Goal: Task Accomplishment & Management: Use online tool/utility

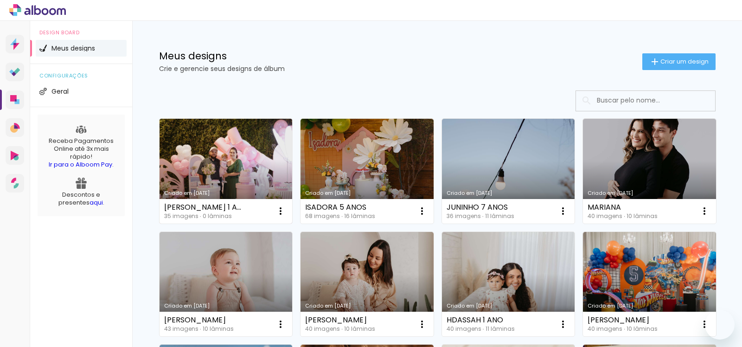
click at [202, 154] on link "Criado em [DATE]" at bounding box center [226, 171] width 133 height 105
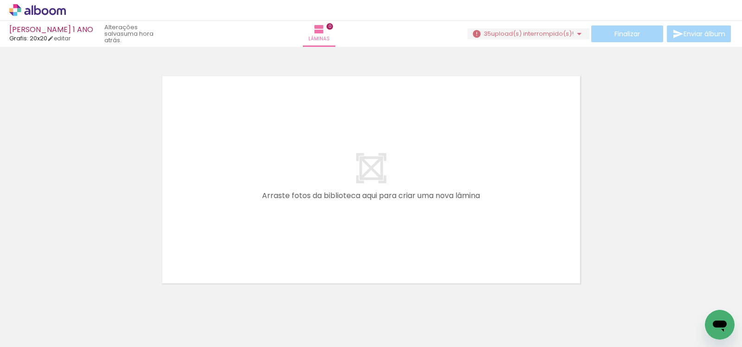
click at [517, 34] on span "upload(s) interrompido(s)!" at bounding box center [532, 33] width 83 height 9
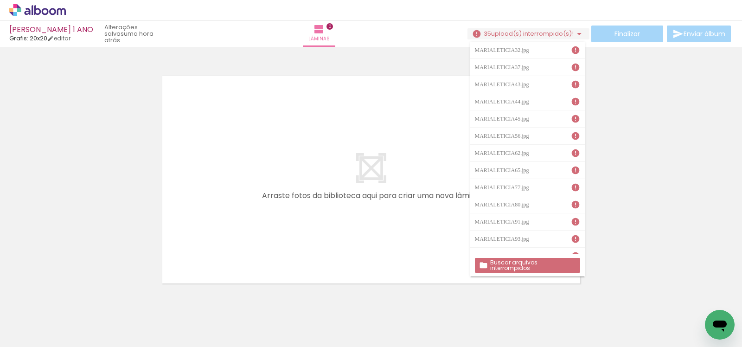
click at [401, 106] on quentale-layouter at bounding box center [371, 180] width 422 height 212
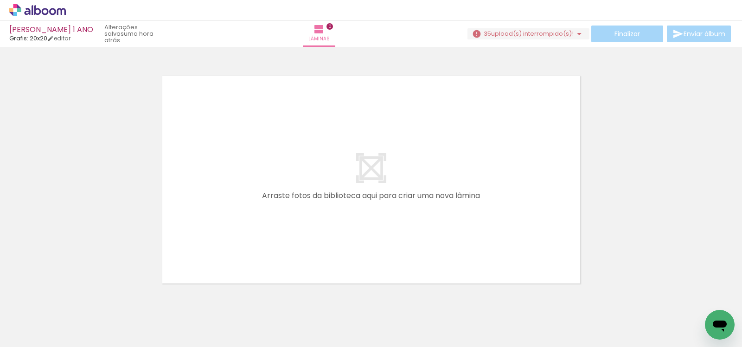
click at [556, 36] on span "upload(s) interrompido(s)!" at bounding box center [532, 33] width 83 height 9
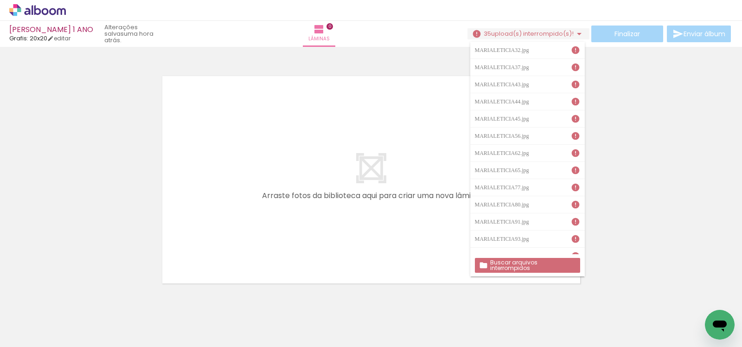
click at [0, 0] on slot "Buscar arquivos interrompidos" at bounding box center [0, 0] width 0 height 0
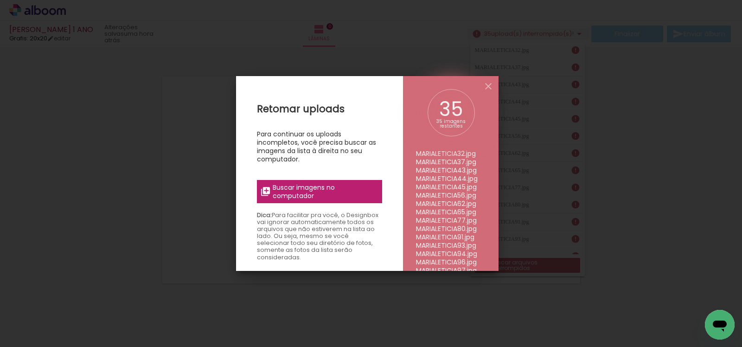
click at [319, 184] on span "Buscar imagens no computador" at bounding box center [324, 191] width 103 height 17
click at [0, 0] on input "file" at bounding box center [0, 0] width 0 height 0
click at [488, 86] on iron-icon at bounding box center [488, 86] width 11 height 11
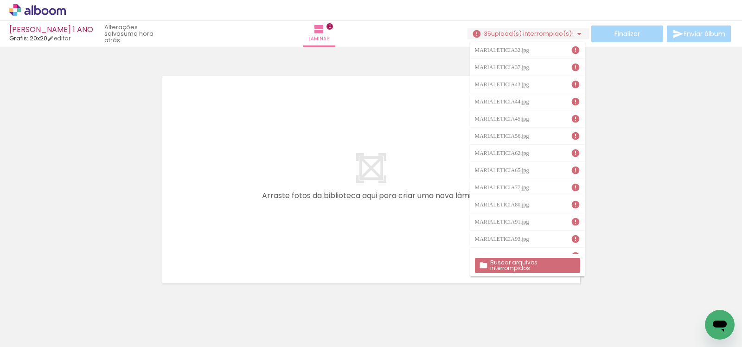
click at [663, 157] on div at bounding box center [371, 168] width 742 height 236
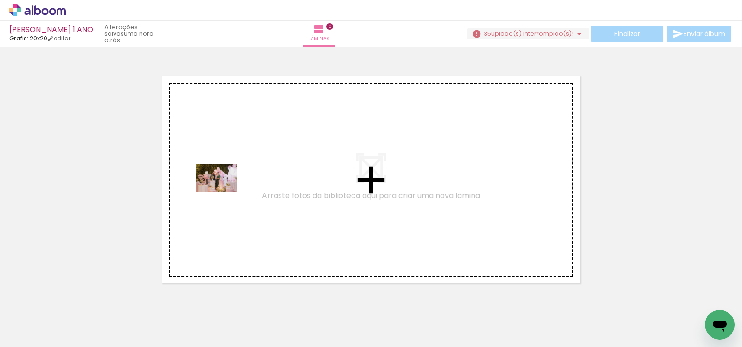
drag, startPoint x: 90, startPoint y: 321, endPoint x: 223, endPoint y: 191, distance: 185.9
click at [223, 191] on quentale-workspace at bounding box center [371, 173] width 742 height 347
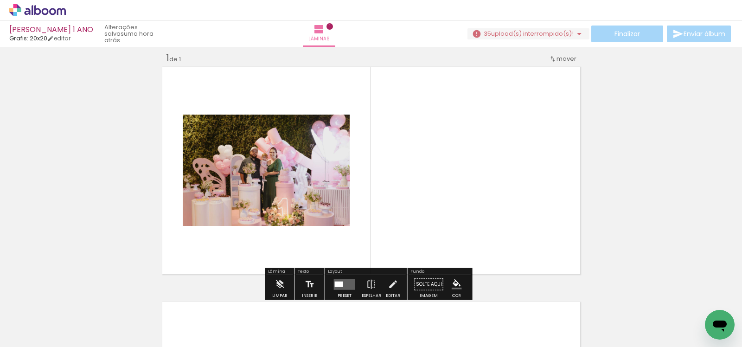
scroll to position [12, 0]
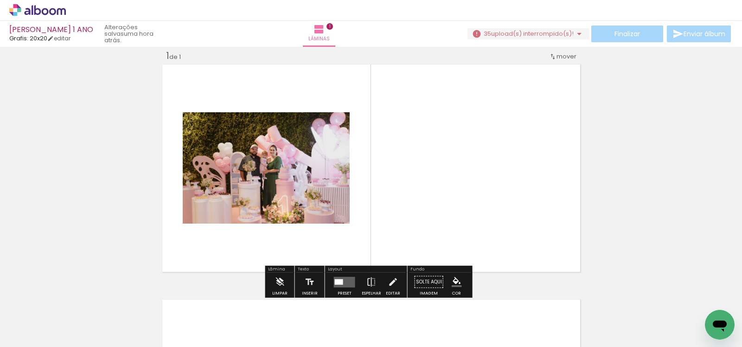
drag, startPoint x: 150, startPoint y: 324, endPoint x: 408, endPoint y: 203, distance: 284.8
click at [408, 203] on quentale-workspace at bounding box center [371, 173] width 742 height 347
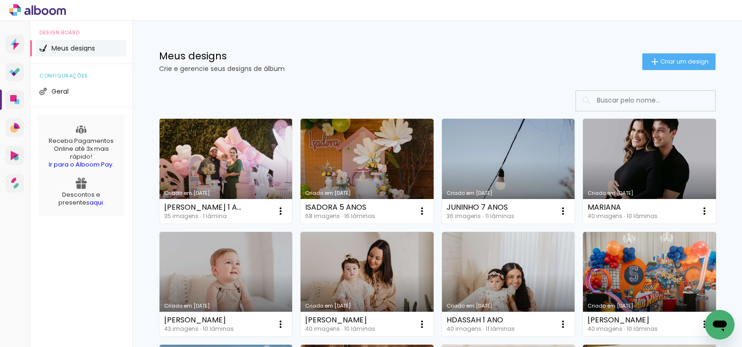
click at [246, 145] on link "Criado em [DATE]" at bounding box center [226, 171] width 133 height 105
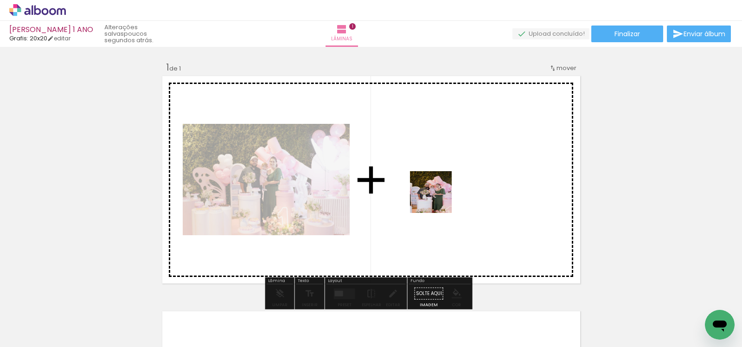
drag, startPoint x: 144, startPoint y: 305, endPoint x: 467, endPoint y: 185, distance: 344.4
click at [467, 185] on quentale-workspace at bounding box center [371, 173] width 742 height 347
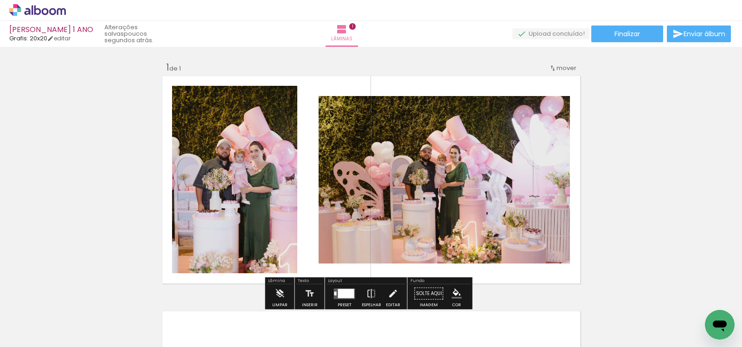
scroll to position [26, 0]
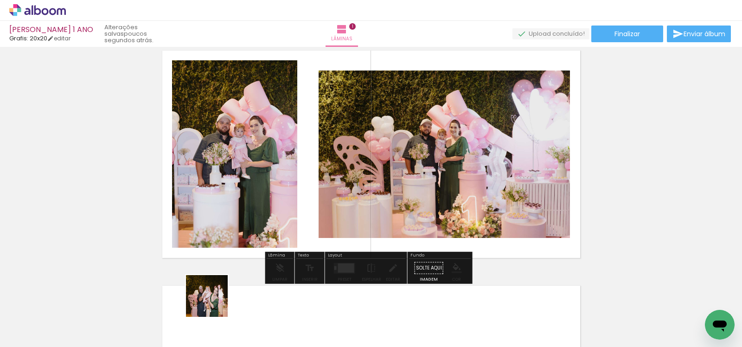
drag, startPoint x: 214, startPoint y: 303, endPoint x: 282, endPoint y: 289, distance: 69.5
click at [267, 190] on quentale-workspace at bounding box center [371, 173] width 742 height 347
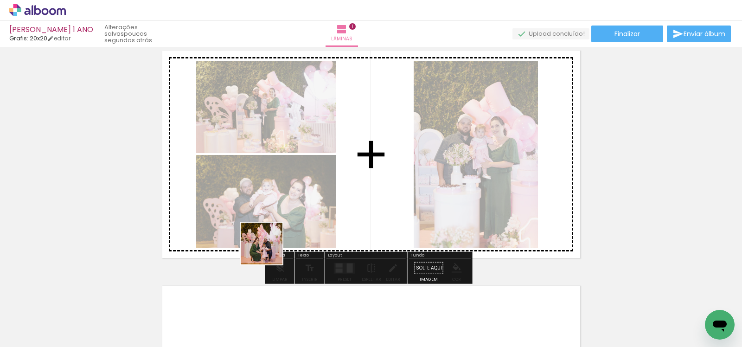
drag, startPoint x: 261, startPoint y: 309, endPoint x: 278, endPoint y: 201, distance: 108.9
click at [278, 201] on quentale-workspace at bounding box center [371, 173] width 742 height 347
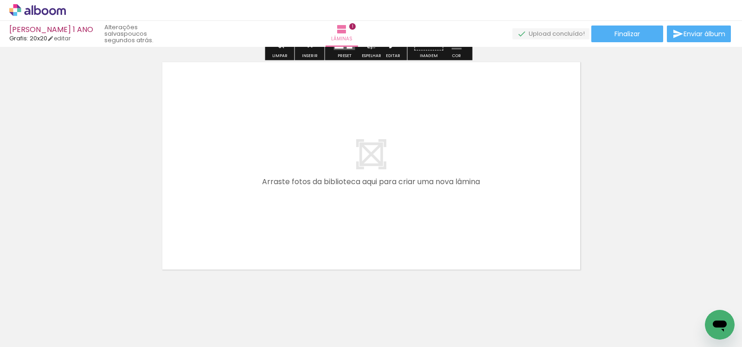
drag, startPoint x: 315, startPoint y: 314, endPoint x: 349, endPoint y: 299, distance: 37.4
click at [310, 244] on quentale-workspace at bounding box center [371, 173] width 742 height 347
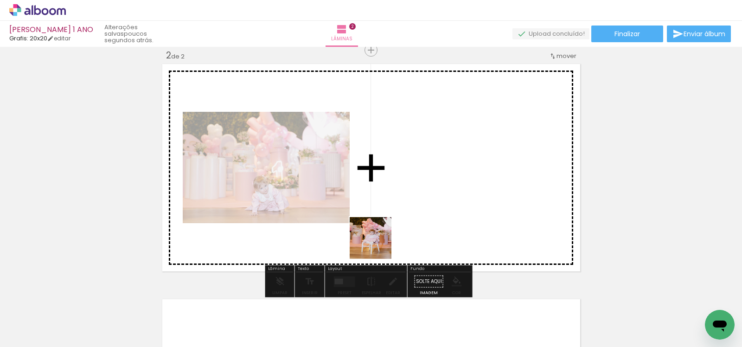
scroll to position [247, 0]
drag, startPoint x: 353, startPoint y: 309, endPoint x: 383, endPoint y: 227, distance: 87.4
click at [383, 227] on quentale-workspace at bounding box center [371, 173] width 742 height 347
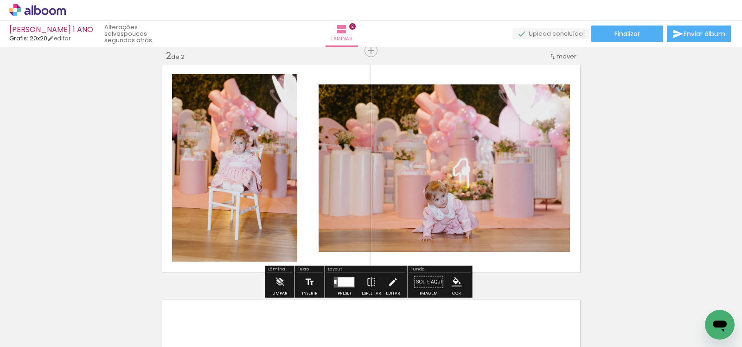
drag, startPoint x: 405, startPoint y: 319, endPoint x: 392, endPoint y: 235, distance: 85.4
click at [392, 236] on quentale-workspace at bounding box center [371, 173] width 742 height 347
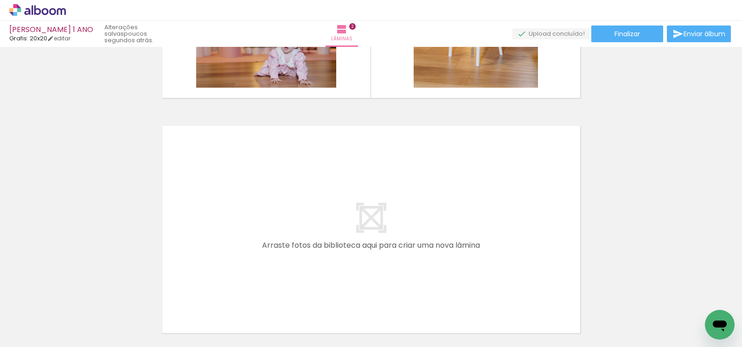
scroll to position [492, 0]
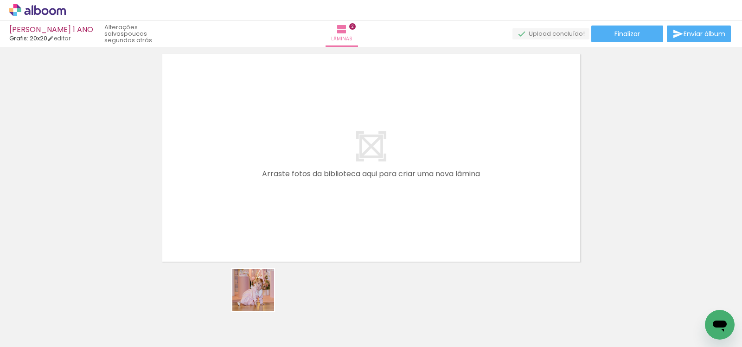
drag, startPoint x: 255, startPoint y: 310, endPoint x: 309, endPoint y: 293, distance: 57.0
click at [274, 228] on quentale-workspace at bounding box center [371, 173] width 742 height 347
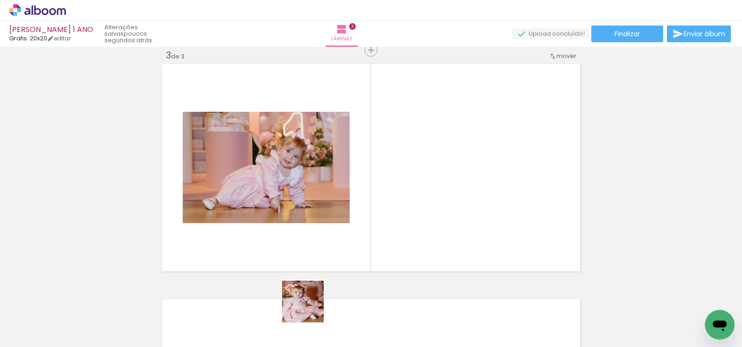
scroll to position [482, 0]
drag, startPoint x: 310, startPoint y: 308, endPoint x: 353, endPoint y: 204, distance: 113.5
click at [353, 204] on quentale-workspace at bounding box center [371, 173] width 742 height 347
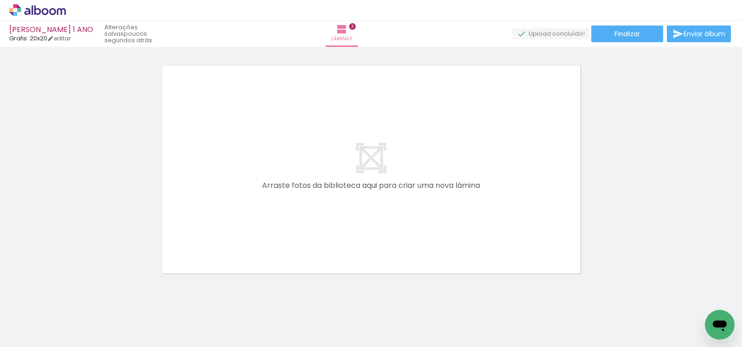
scroll to position [734, 0]
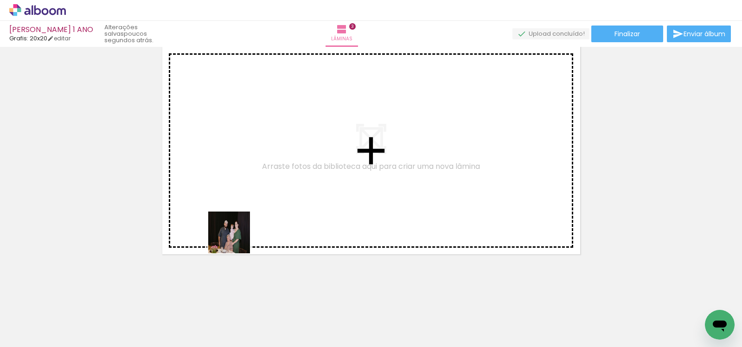
drag, startPoint x: 182, startPoint y: 317, endPoint x: 244, endPoint y: 225, distance: 110.5
click at [244, 225] on quentale-workspace at bounding box center [371, 173] width 742 height 347
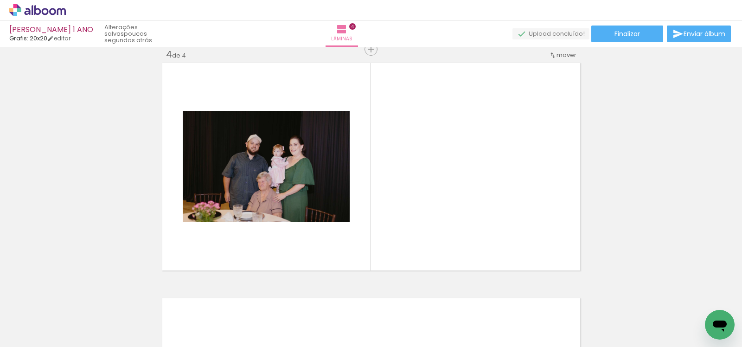
scroll to position [717, 0]
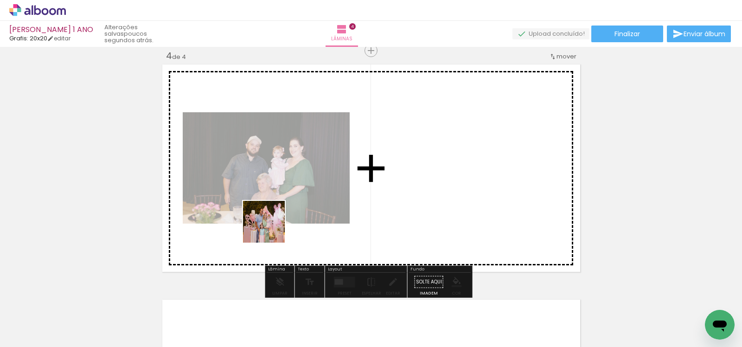
drag, startPoint x: 227, startPoint y: 319, endPoint x: 271, endPoint y: 229, distance: 100.2
click at [271, 229] on quentale-workspace at bounding box center [371, 173] width 742 height 347
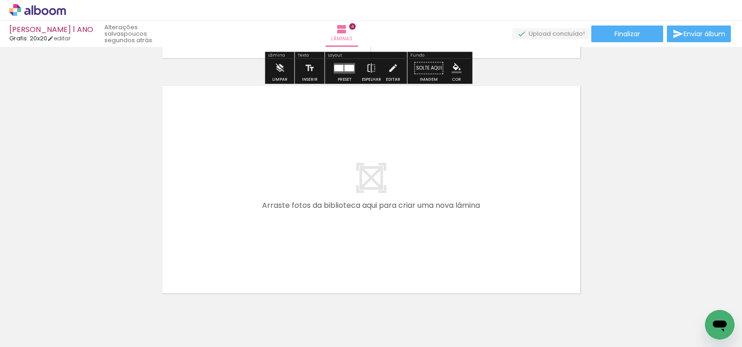
scroll to position [941, 0]
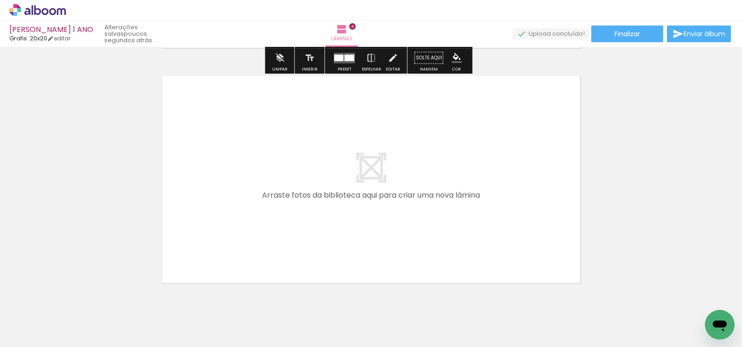
drag, startPoint x: 336, startPoint y: 318, endPoint x: 378, endPoint y: 304, distance: 44.9
click at [331, 227] on quentale-workspace at bounding box center [371, 173] width 742 height 347
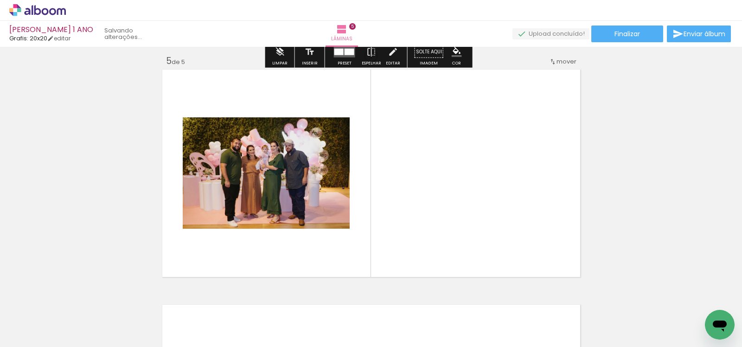
scroll to position [952, 0]
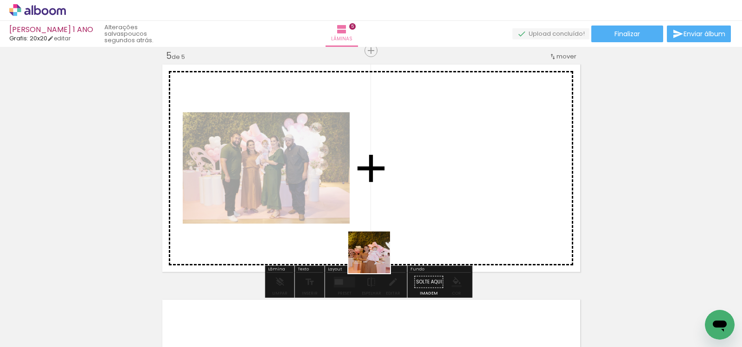
drag, startPoint x: 379, startPoint y: 312, endPoint x: 370, endPoint y: 213, distance: 99.2
click at [370, 213] on quentale-workspace at bounding box center [371, 173] width 742 height 347
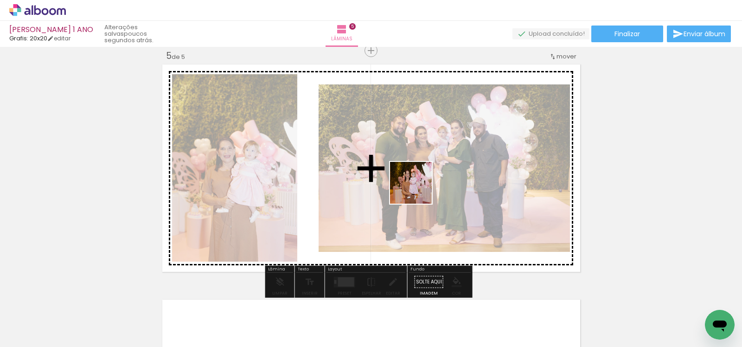
drag, startPoint x: 424, startPoint y: 232, endPoint x: 418, endPoint y: 190, distance: 42.7
click at [418, 190] on quentale-workspace at bounding box center [371, 173] width 742 height 347
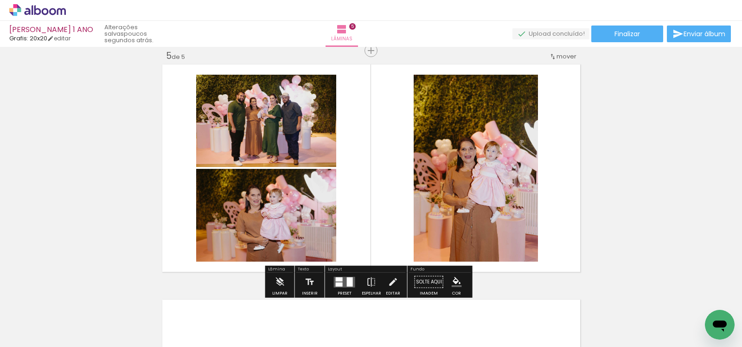
drag, startPoint x: 476, startPoint y: 305, endPoint x: 414, endPoint y: 230, distance: 97.1
click at [414, 230] on quentale-workspace at bounding box center [371, 173] width 742 height 347
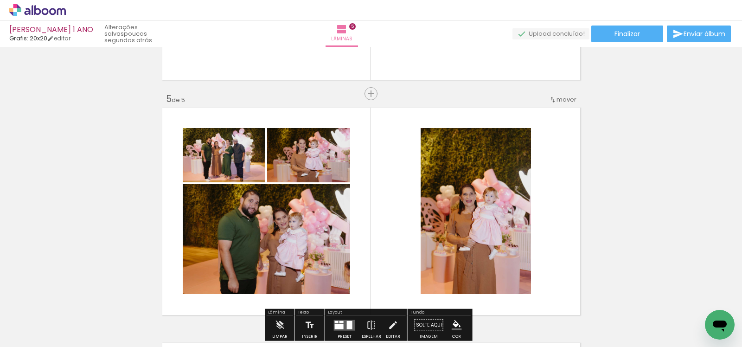
scroll to position [770, 0]
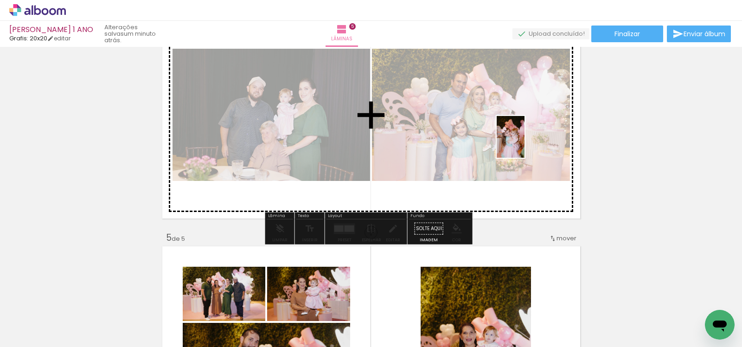
drag, startPoint x: 272, startPoint y: 319, endPoint x: 524, endPoint y: 144, distance: 307.8
click at [524, 144] on quentale-workspace at bounding box center [371, 173] width 742 height 347
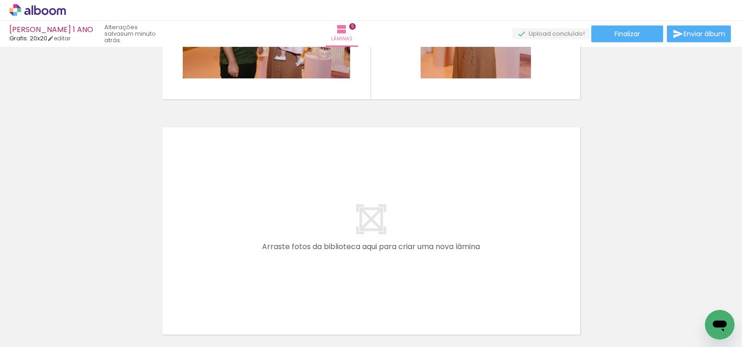
scroll to position [0, 562]
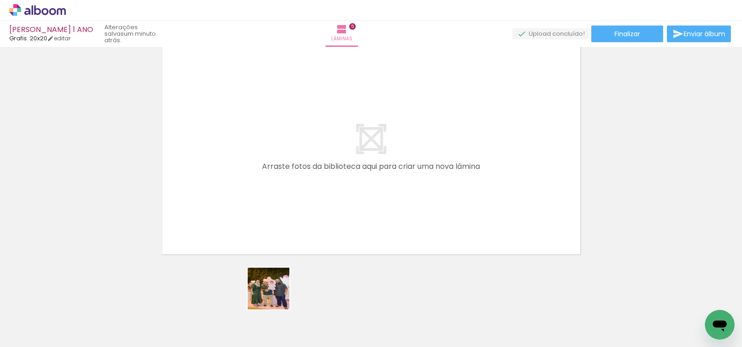
drag, startPoint x: 273, startPoint y: 317, endPoint x: 310, endPoint y: 287, distance: 46.9
click at [281, 220] on quentale-workspace at bounding box center [371, 173] width 742 height 347
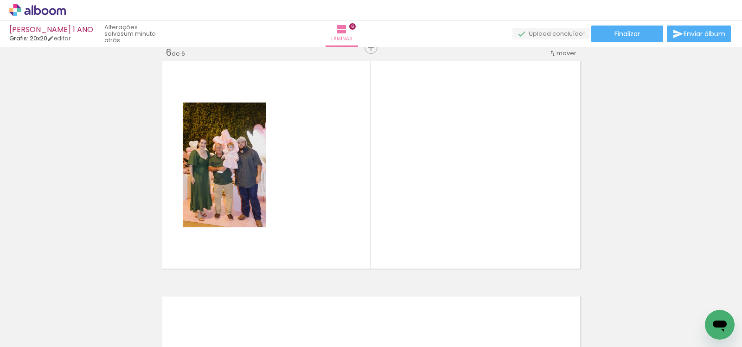
scroll to position [1187, 0]
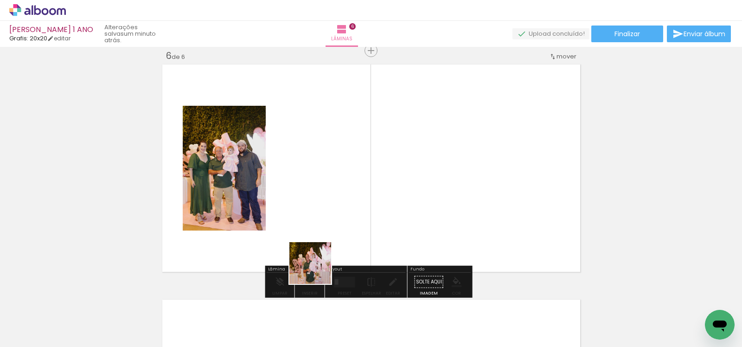
drag, startPoint x: 322, startPoint y: 311, endPoint x: 308, endPoint y: 241, distance: 71.9
click at [308, 233] on quentale-workspace at bounding box center [371, 173] width 742 height 347
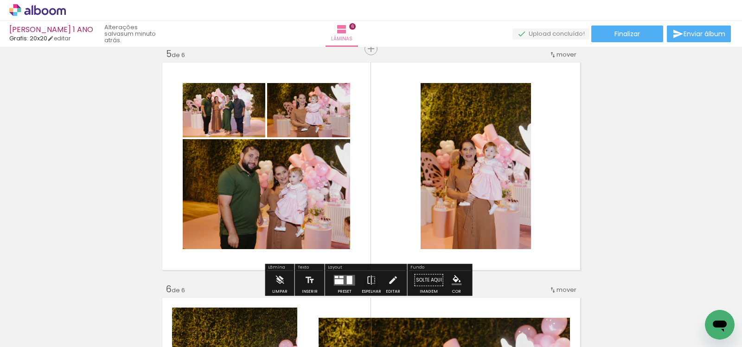
scroll to position [951, 0]
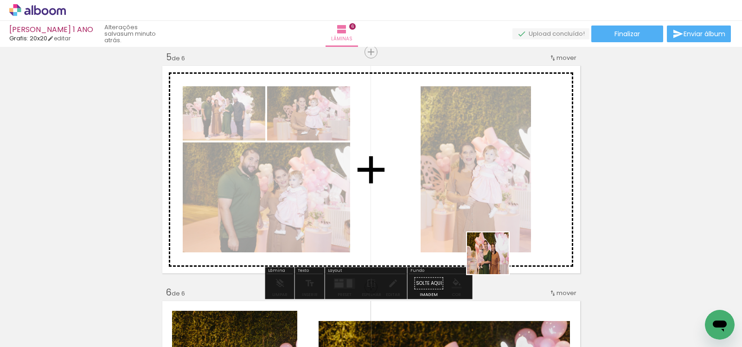
drag, startPoint x: 568, startPoint y: 316, endPoint x: 442, endPoint y: 220, distance: 158.9
click at [442, 220] on quentale-workspace at bounding box center [371, 173] width 742 height 347
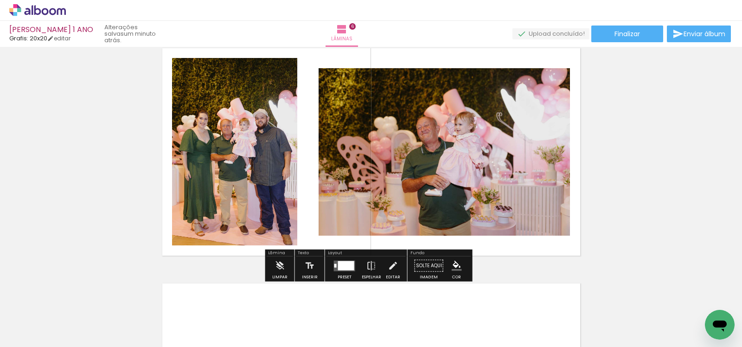
scroll to position [1211, 0]
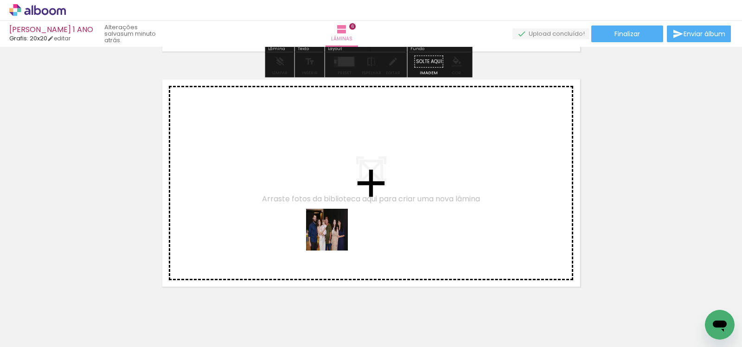
drag, startPoint x: 371, startPoint y: 321, endPoint x: 332, endPoint y: 230, distance: 98.4
click at [332, 230] on quentale-workspace at bounding box center [371, 173] width 742 height 347
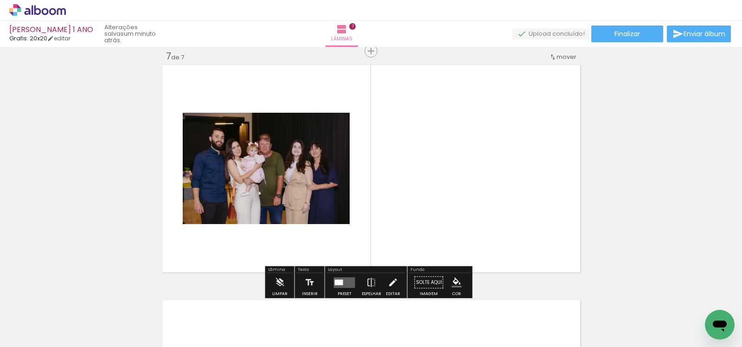
scroll to position [1422, 0]
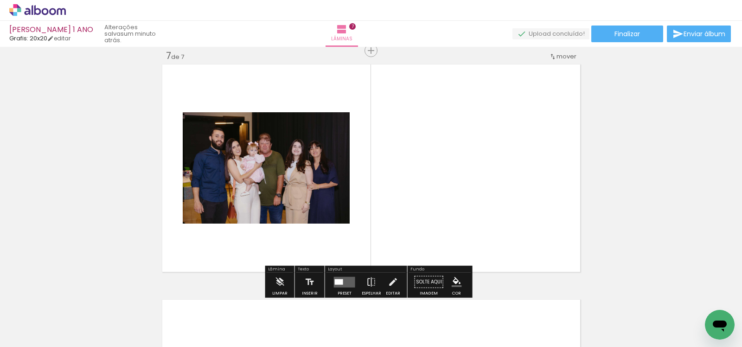
drag, startPoint x: 419, startPoint y: 322, endPoint x: 356, endPoint y: 232, distance: 109.9
click at [353, 225] on quentale-workspace at bounding box center [371, 173] width 742 height 347
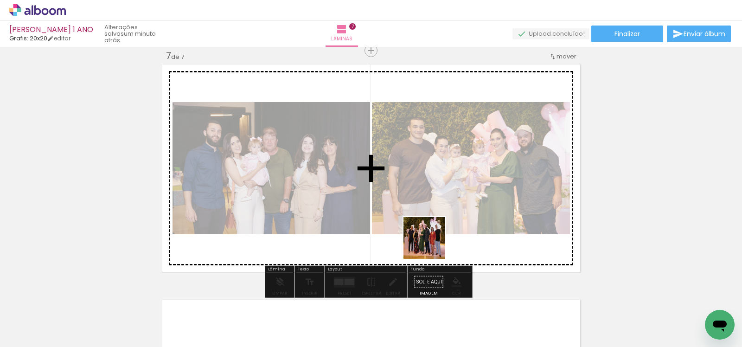
drag, startPoint x: 478, startPoint y: 312, endPoint x: 466, endPoint y: 268, distance: 45.0
click at [419, 233] on quentale-workspace at bounding box center [371, 173] width 742 height 347
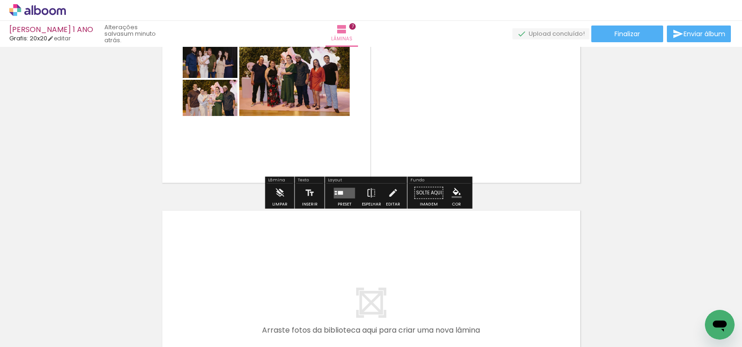
scroll to position [1512, 0]
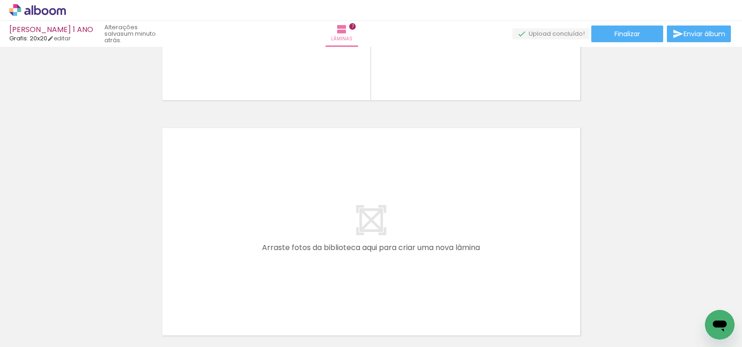
drag, startPoint x: 477, startPoint y: 309, endPoint x: 451, endPoint y: 236, distance: 78.0
click at [451, 236] on quentale-workspace at bounding box center [371, 173] width 742 height 347
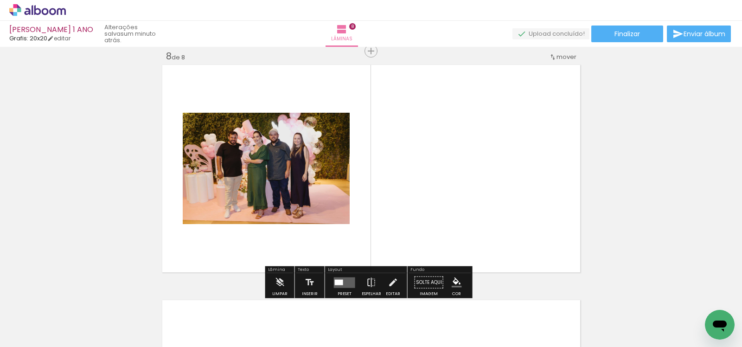
scroll to position [1657, 0]
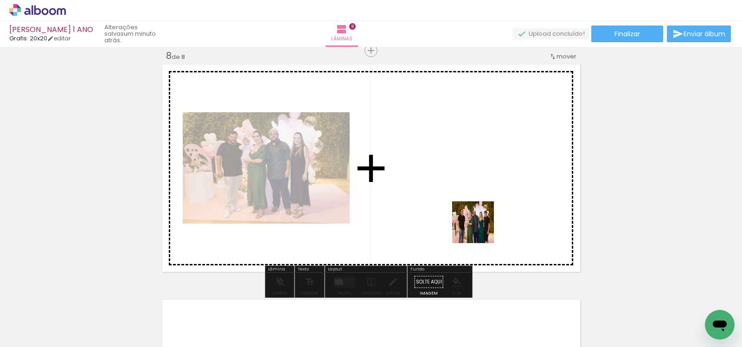
drag, startPoint x: 536, startPoint y: 318, endPoint x: 480, endPoint y: 229, distance: 105.1
click at [480, 229] on quentale-workspace at bounding box center [371, 173] width 742 height 347
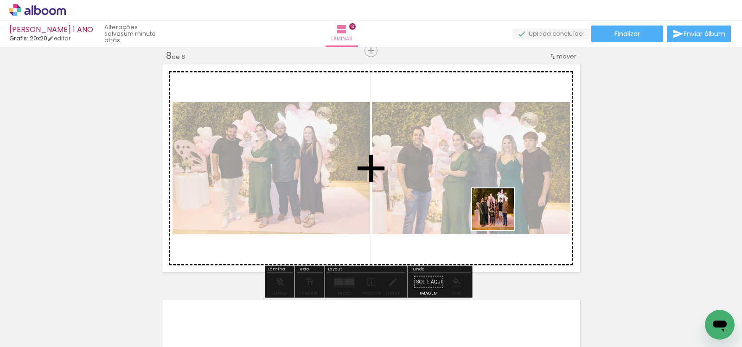
drag, startPoint x: 561, startPoint y: 258, endPoint x: 517, endPoint y: 286, distance: 51.9
click at [486, 207] on quentale-workspace at bounding box center [371, 173] width 742 height 347
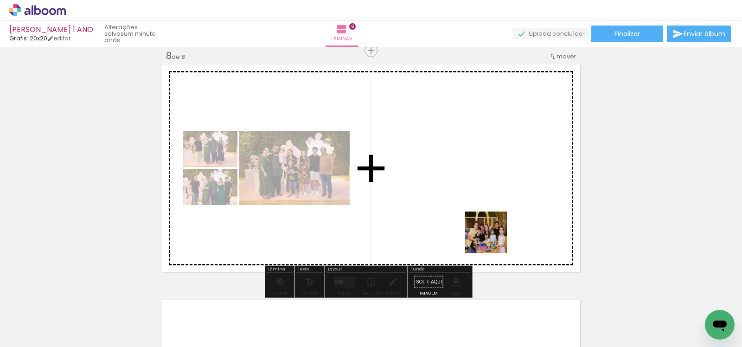
drag, startPoint x: 550, startPoint y: 282, endPoint x: 507, endPoint y: 328, distance: 63.0
click at [493, 239] on quentale-workspace at bounding box center [371, 173] width 742 height 347
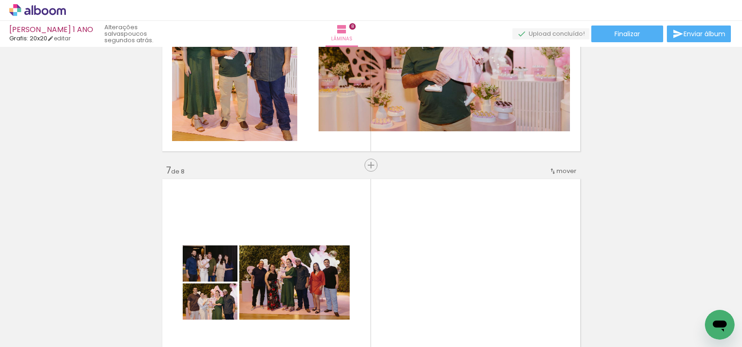
scroll to position [1372, 0]
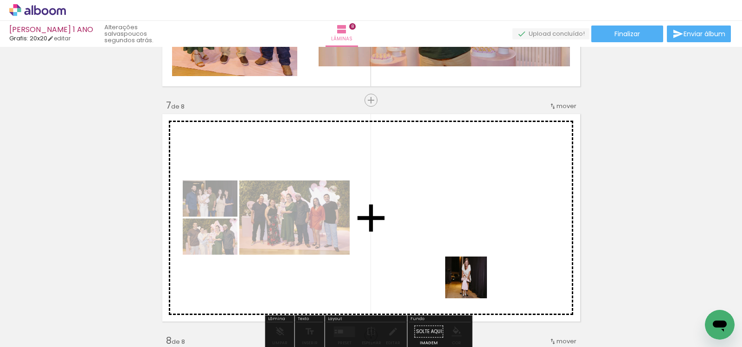
click at [471, 262] on quentale-workspace at bounding box center [371, 173] width 742 height 347
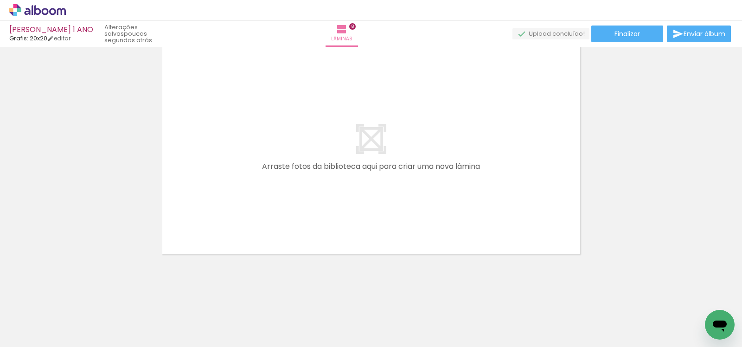
scroll to position [0, 1155]
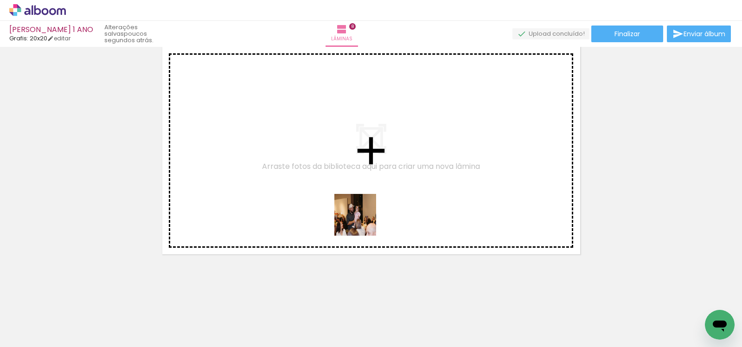
drag, startPoint x: 402, startPoint y: 317, endPoint x: 412, endPoint y: 289, distance: 29.3
click at [362, 221] on quentale-workspace at bounding box center [371, 173] width 742 height 347
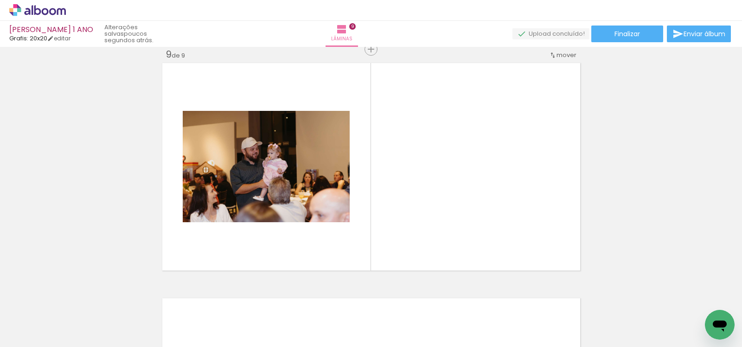
scroll to position [1892, 0]
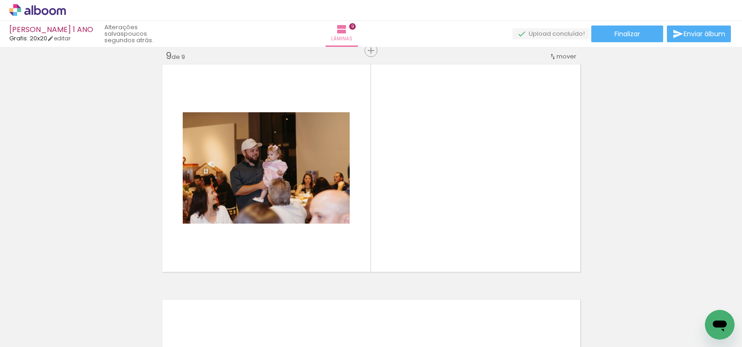
drag, startPoint x: 453, startPoint y: 319, endPoint x: 381, endPoint y: 223, distance: 119.2
click at [381, 223] on quentale-workspace at bounding box center [371, 173] width 742 height 347
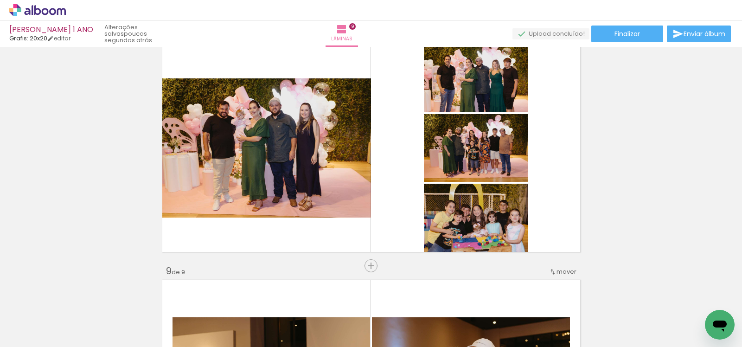
scroll to position [0, 692]
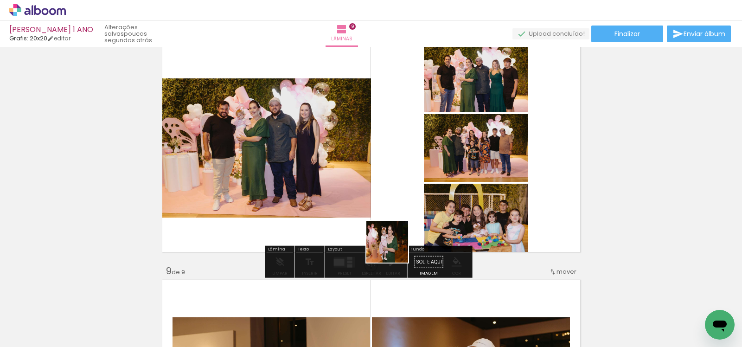
drag, startPoint x: 399, startPoint y: 318, endPoint x: 429, endPoint y: 328, distance: 32.3
click at [390, 227] on quentale-workspace at bounding box center [371, 173] width 742 height 347
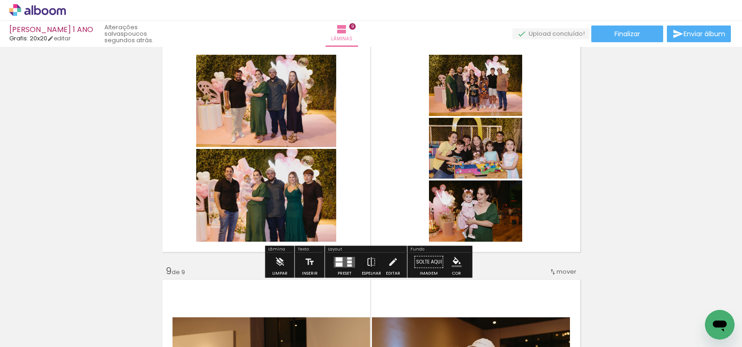
scroll to position [0, 740]
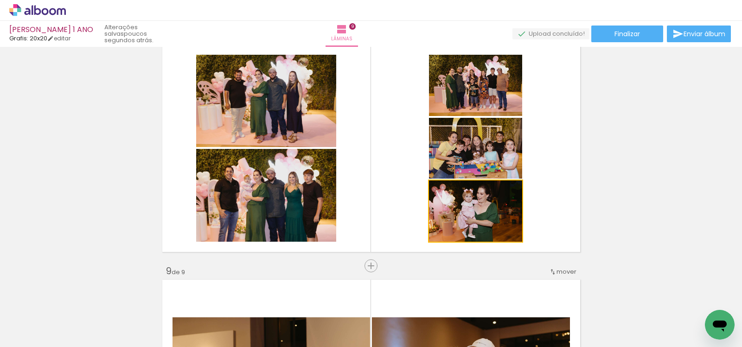
drag, startPoint x: 548, startPoint y: 216, endPoint x: 504, endPoint y: 209, distance: 44.1
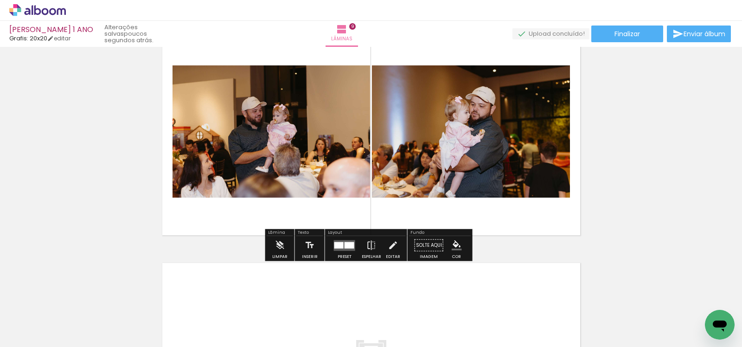
scroll to position [1954, 0]
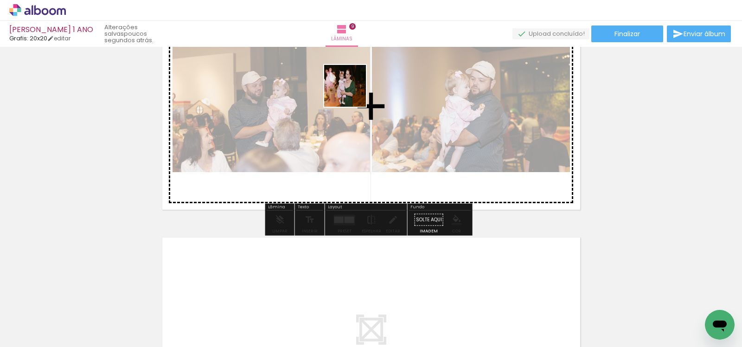
drag, startPoint x: 355, startPoint y: 280, endPoint x: 415, endPoint y: 244, distance: 70.5
click at [352, 93] on quentale-workspace at bounding box center [371, 173] width 742 height 347
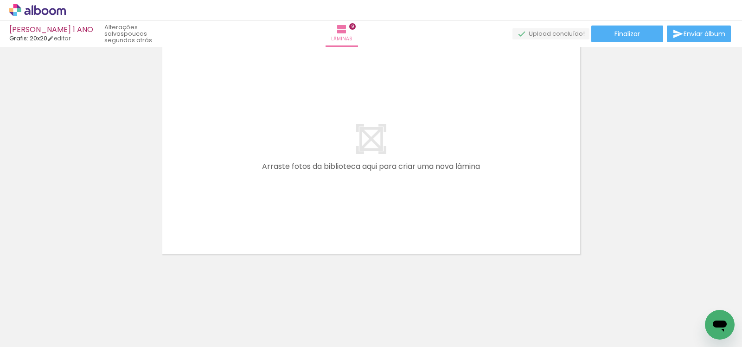
scroll to position [0, 1155]
drag, startPoint x: 495, startPoint y: 315, endPoint x: 503, endPoint y: 249, distance: 65.9
click at [451, 175] on quentale-workspace at bounding box center [371, 173] width 742 height 347
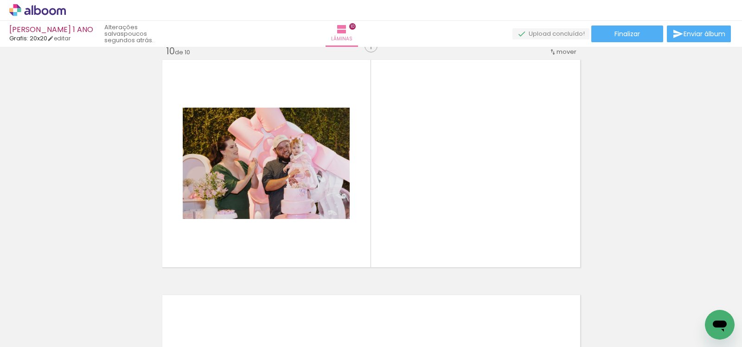
scroll to position [2127, 0]
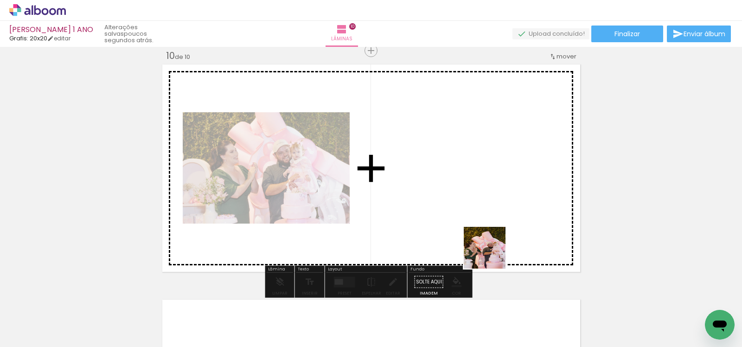
drag, startPoint x: 555, startPoint y: 308, endPoint x: 505, endPoint y: 264, distance: 66.4
click at [397, 192] on quentale-workspace at bounding box center [371, 173] width 742 height 347
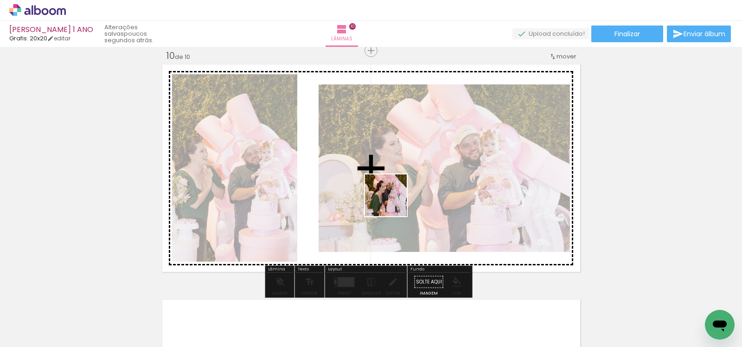
drag, startPoint x: 604, startPoint y: 308, endPoint x: 385, endPoint y: 200, distance: 243.6
click at [383, 197] on quentale-workspace at bounding box center [371, 173] width 742 height 347
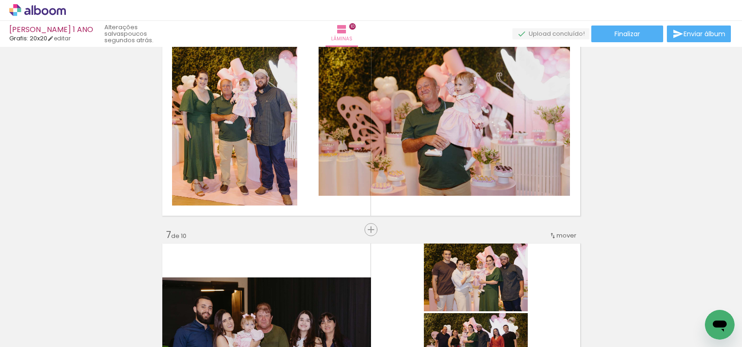
scroll to position [1229, 0]
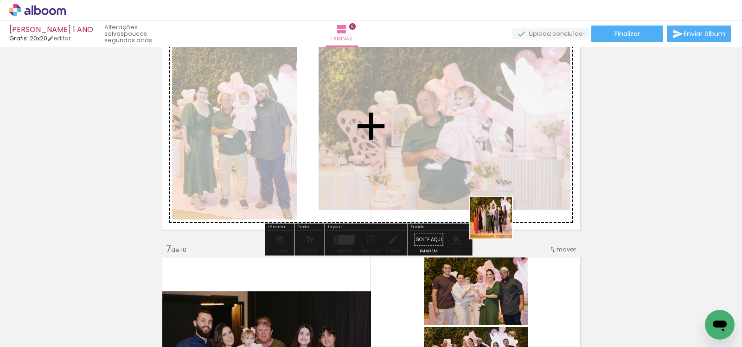
drag, startPoint x: 690, startPoint y: 318, endPoint x: 492, endPoint y: 222, distance: 219.4
click at [492, 222] on quentale-workspace at bounding box center [371, 173] width 742 height 347
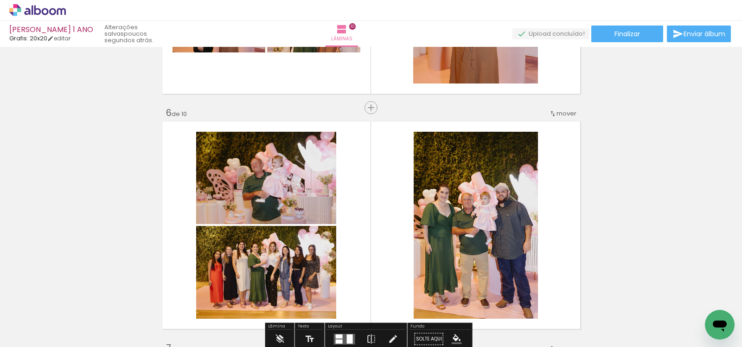
scroll to position [1165, 0]
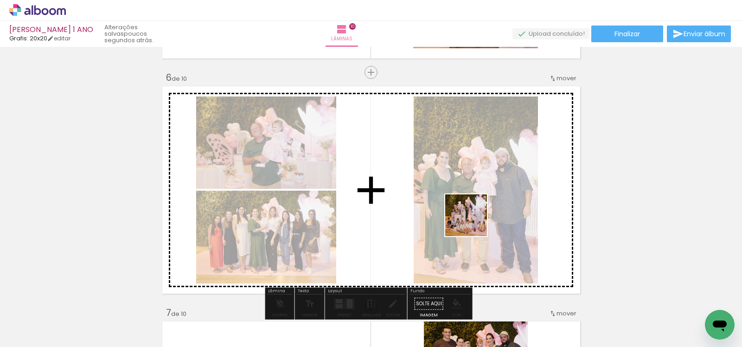
drag, startPoint x: 646, startPoint y: 320, endPoint x: 478, endPoint y: 223, distance: 194.0
click at [471, 221] on quentale-workspace at bounding box center [371, 173] width 742 height 347
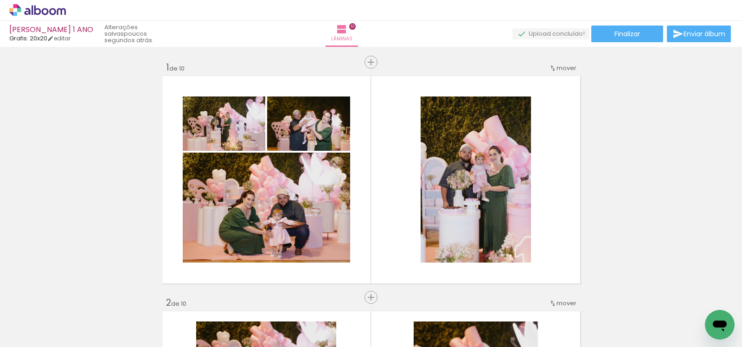
scroll to position [0, 0]
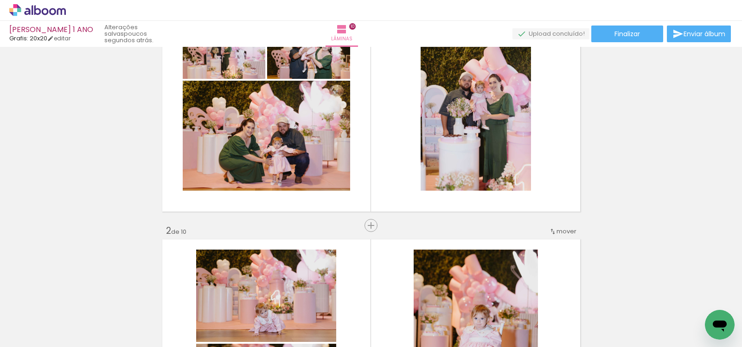
scroll to position [30, 0]
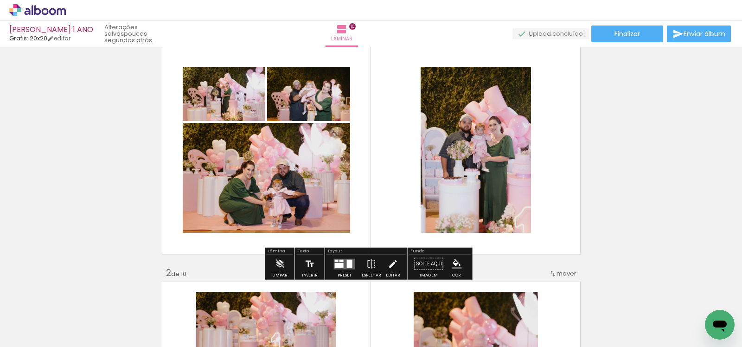
click at [343, 267] on quentale-layouter at bounding box center [344, 263] width 21 height 11
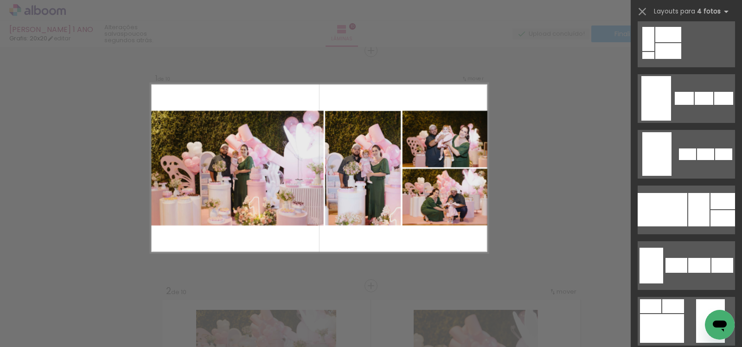
scroll to position [622, 0]
click at [704, 197] on div at bounding box center [698, 208] width 21 height 33
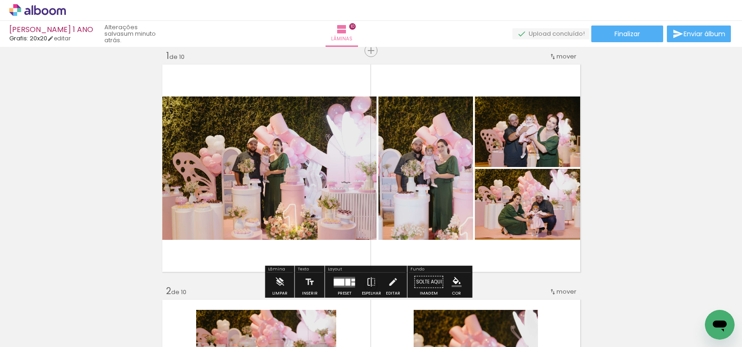
click at [346, 278] on div at bounding box center [347, 281] width 5 height 7
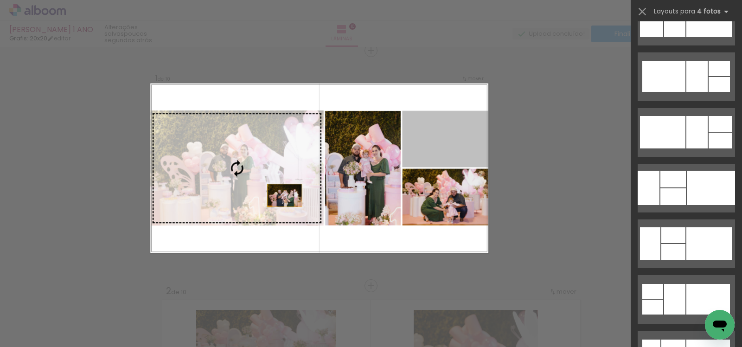
scroll to position [779, 0]
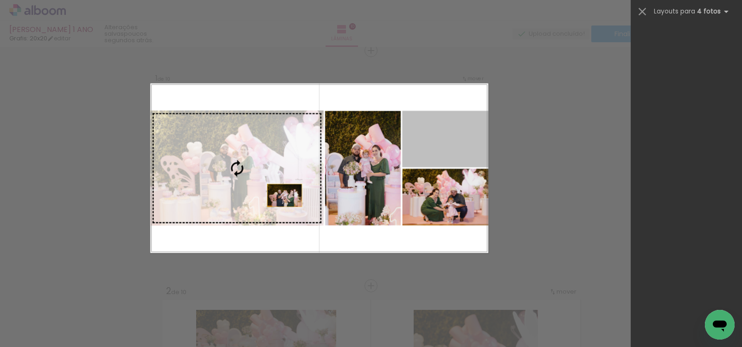
drag, startPoint x: 365, startPoint y: 179, endPoint x: 225, endPoint y: 211, distance: 143.6
click at [0, 0] on slot at bounding box center [0, 0] width 0 height 0
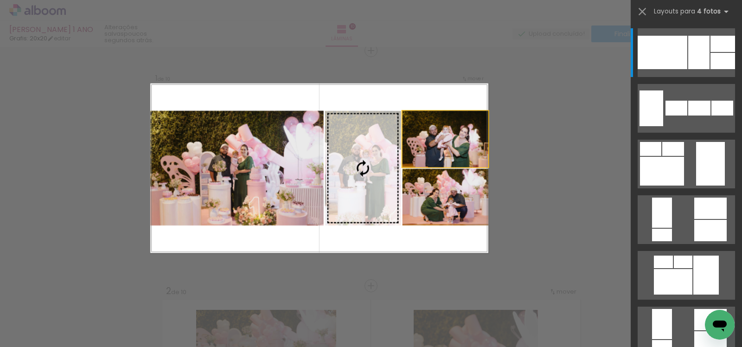
drag, startPoint x: 367, startPoint y: 160, endPoint x: 249, endPoint y: 182, distance: 120.2
click at [0, 0] on slot at bounding box center [0, 0] width 0 height 0
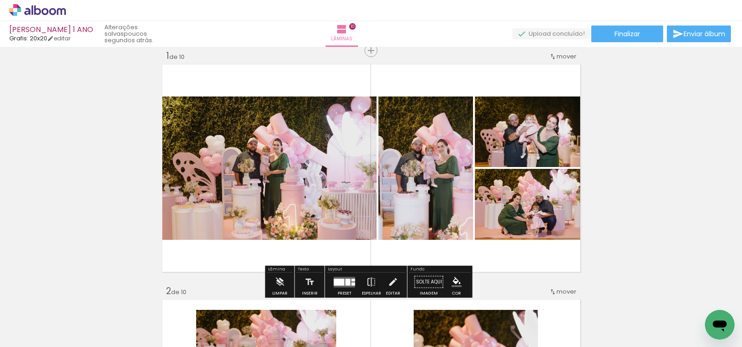
drag, startPoint x: 256, startPoint y: 184, endPoint x: 228, endPoint y: 194, distance: 30.4
click at [0, 0] on slot at bounding box center [0, 0] width 0 height 0
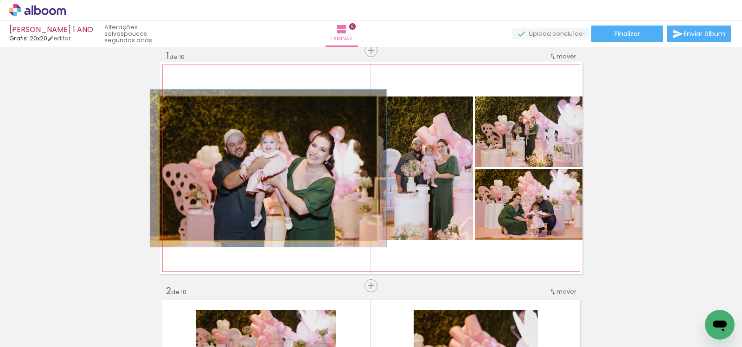
type paper-slider "109"
click at [180, 104] on div at bounding box center [184, 106] width 8 height 8
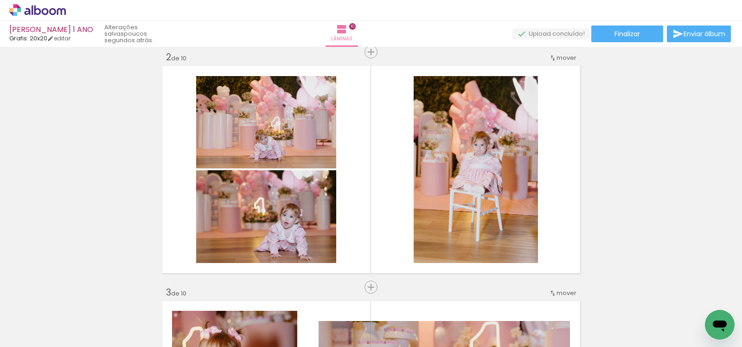
scroll to position [246, 0]
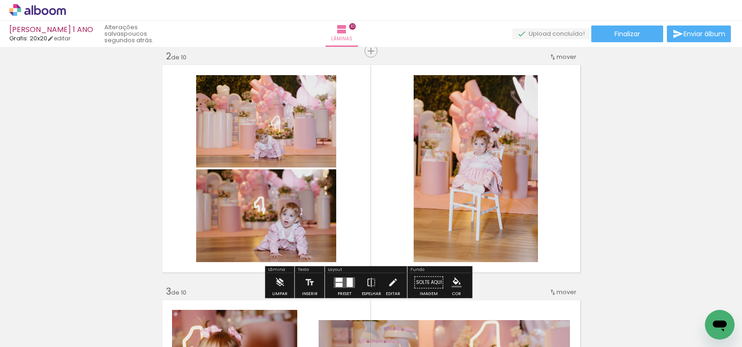
click at [341, 278] on quentale-layouter at bounding box center [344, 282] width 21 height 11
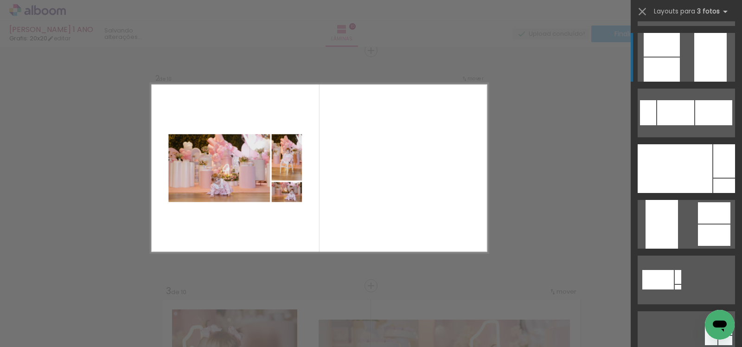
scroll to position [428, 0]
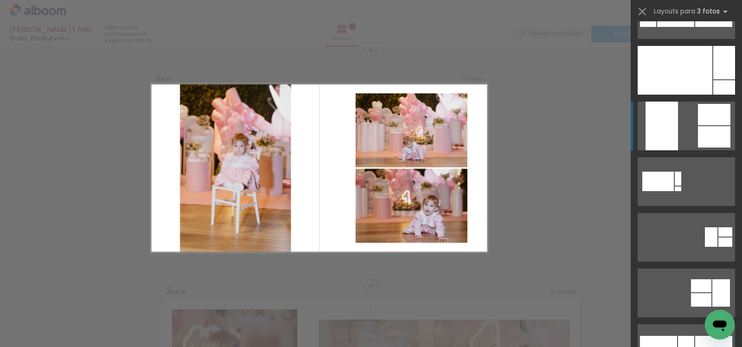
click at [679, 128] on quentale-layouter at bounding box center [686, 126] width 97 height 49
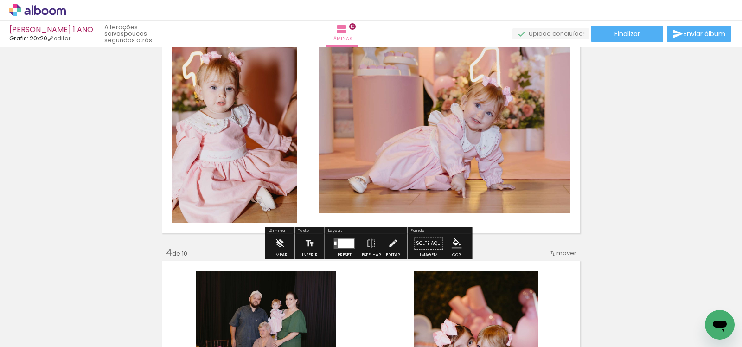
scroll to position [535, 0]
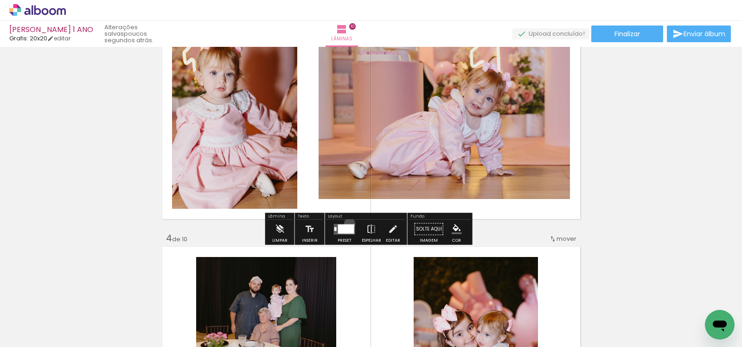
click at [347, 223] on quentale-layouter at bounding box center [344, 228] width 21 height 11
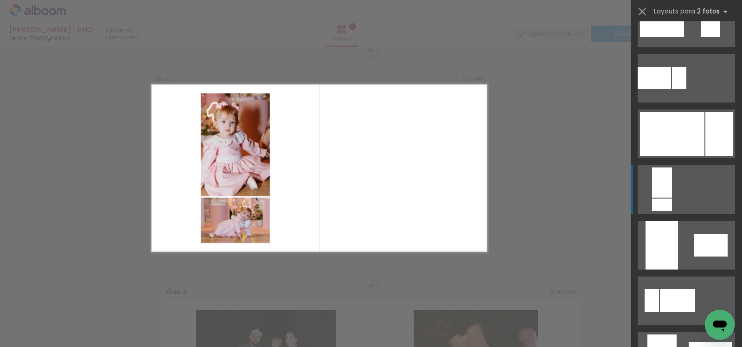
scroll to position [376, 0]
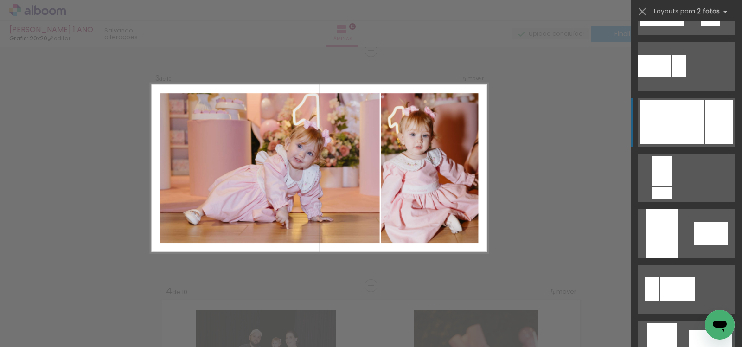
click at [684, 113] on div at bounding box center [672, 122] width 64 height 44
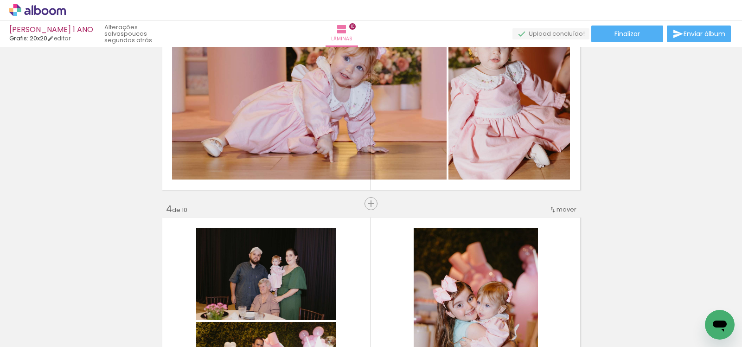
scroll to position [575, 0]
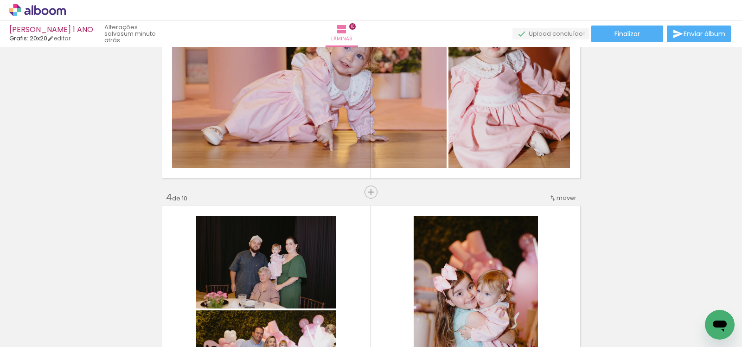
scroll to position [0, 1155]
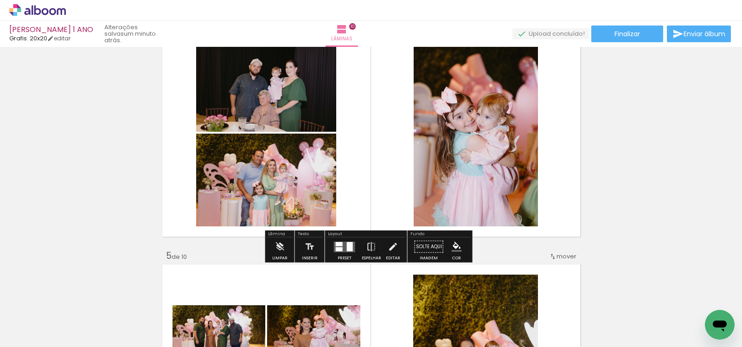
scroll to position [766, 0]
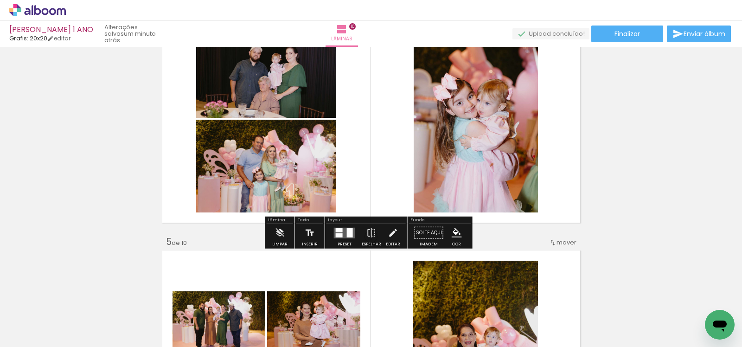
click at [339, 234] on div at bounding box center [339, 235] width 7 height 4
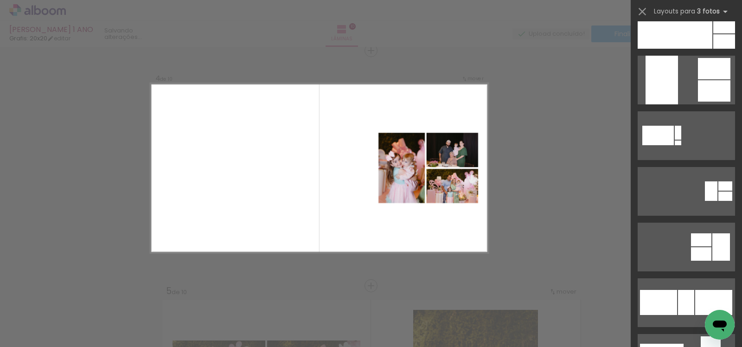
scroll to position [488, 0]
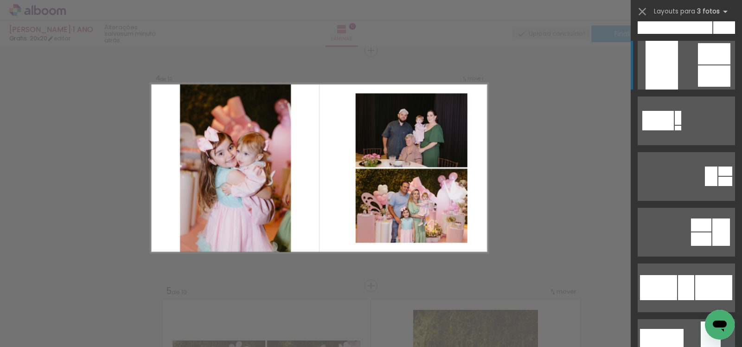
click at [665, 61] on div at bounding box center [661, 65] width 32 height 49
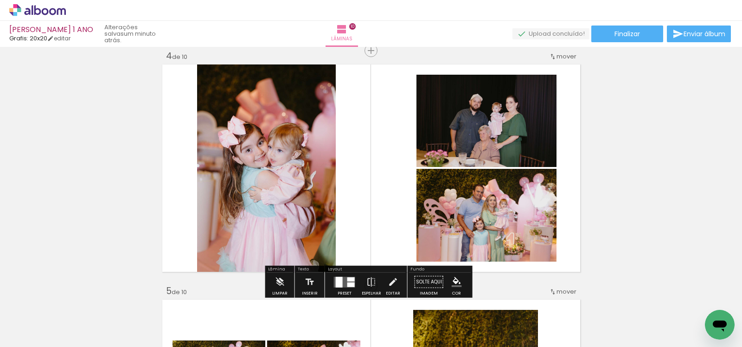
click at [347, 282] on div at bounding box center [350, 284] width 7 height 5
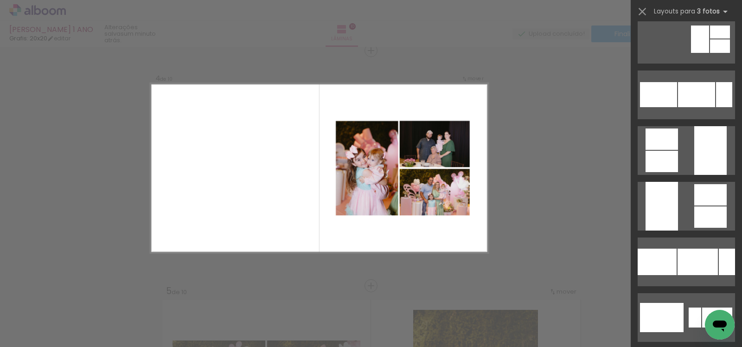
scroll to position [1034, 0]
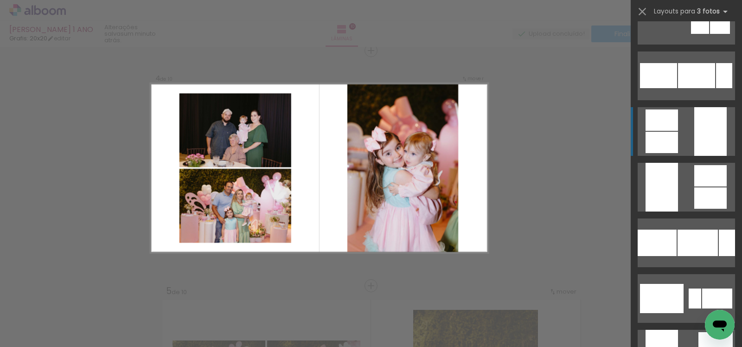
click at [670, 126] on div at bounding box center [661, 119] width 32 height 21
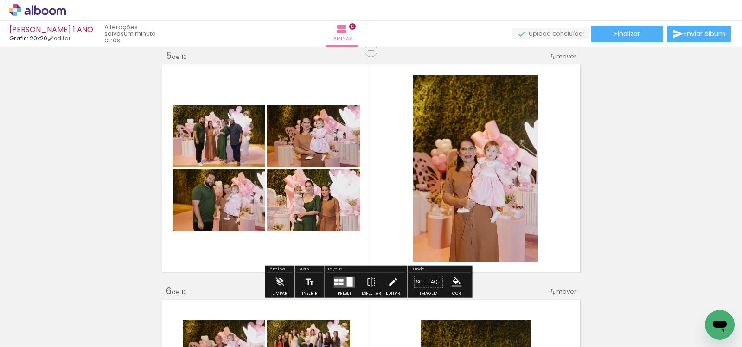
scroll to position [957, 0]
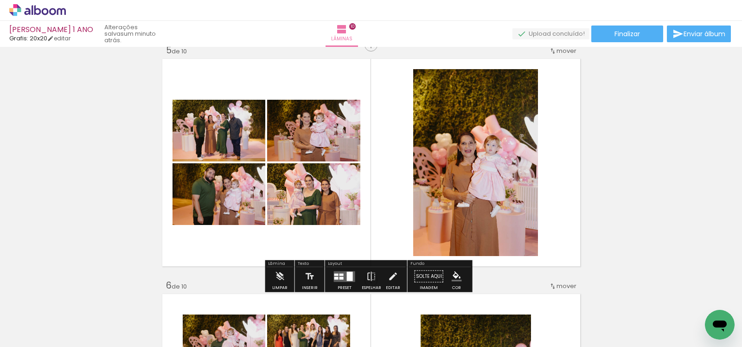
click at [350, 276] on div at bounding box center [350, 275] width 6 height 9
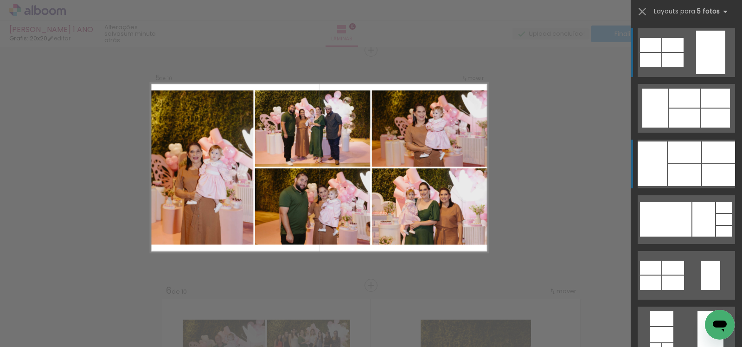
scroll to position [952, 0]
click at [690, 160] on div at bounding box center [684, 152] width 33 height 22
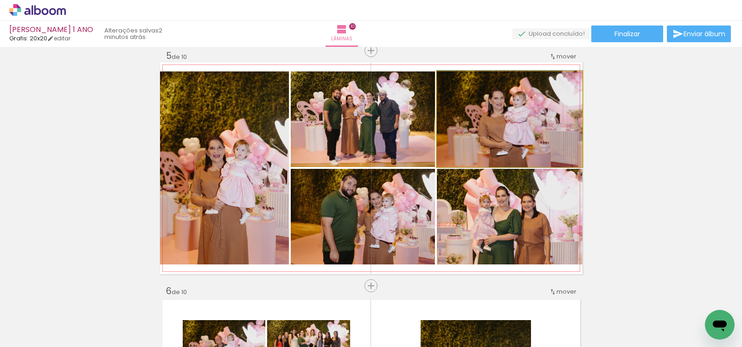
drag, startPoint x: 472, startPoint y: 132, endPoint x: 405, endPoint y: 134, distance: 66.4
click at [0, 0] on slot at bounding box center [0, 0] width 0 height 0
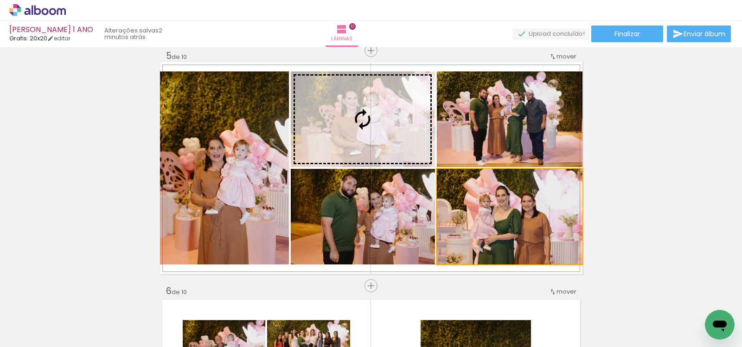
drag, startPoint x: 509, startPoint y: 212, endPoint x: 394, endPoint y: 146, distance: 133.4
click at [0, 0] on slot at bounding box center [0, 0] width 0 height 0
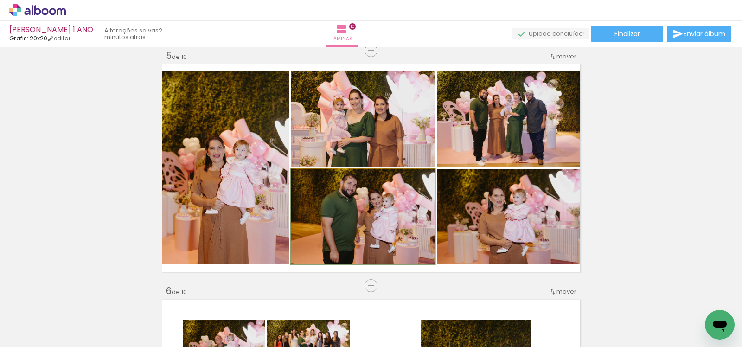
drag, startPoint x: 411, startPoint y: 222, endPoint x: 408, endPoint y: 156, distance: 65.9
click at [0, 0] on slot at bounding box center [0, 0] width 0 height 0
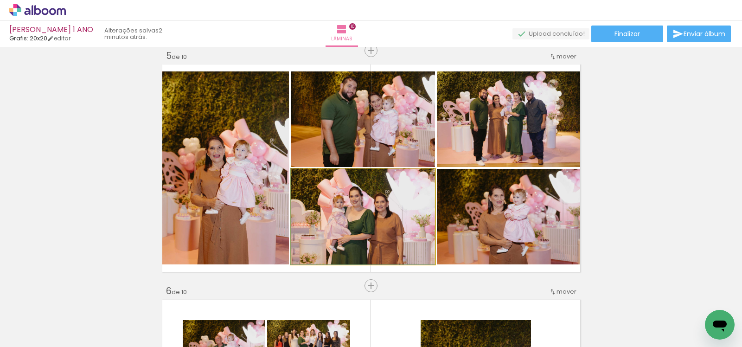
drag, startPoint x: 376, startPoint y: 234, endPoint x: 369, endPoint y: 169, distance: 64.8
drag, startPoint x: 406, startPoint y: 216, endPoint x: 402, endPoint y: 142, distance: 73.8
click at [0, 0] on slot at bounding box center [0, 0] width 0 height 0
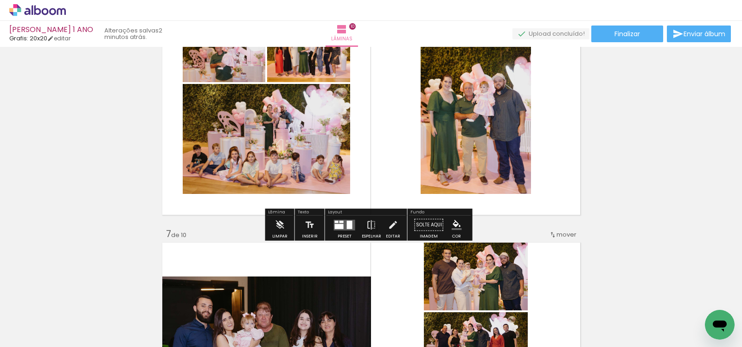
scroll to position [1229, 0]
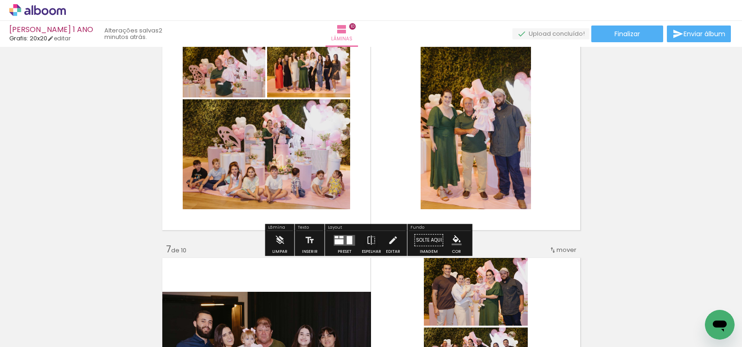
click at [351, 241] on quentale-layouter at bounding box center [344, 240] width 21 height 11
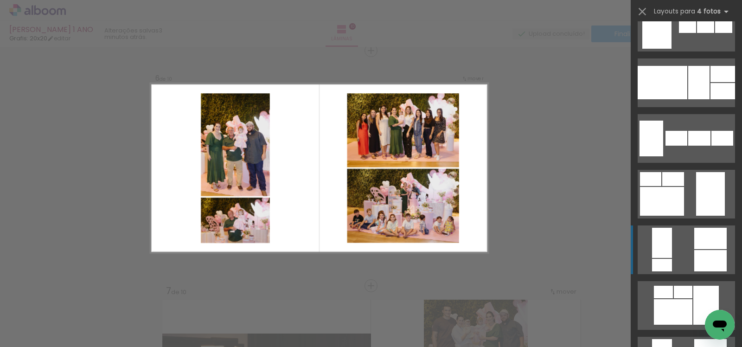
scroll to position [744, 0]
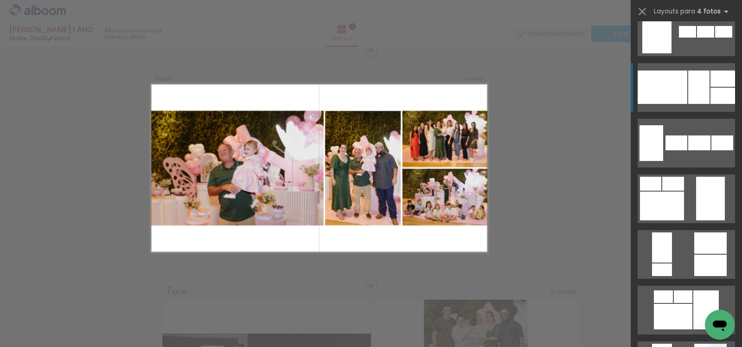
click at [675, 86] on div at bounding box center [663, 86] width 50 height 33
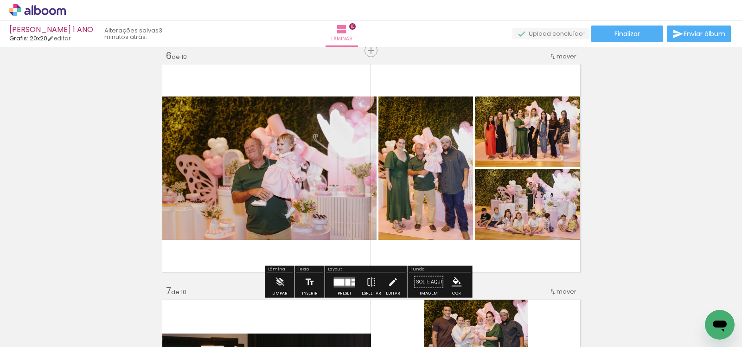
click at [343, 285] on quentale-layouter at bounding box center [344, 281] width 21 height 11
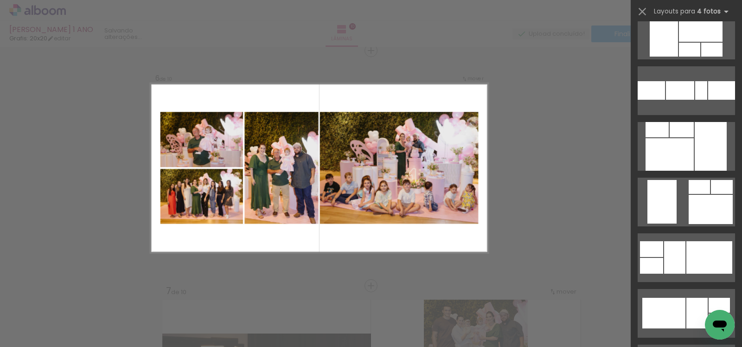
scroll to position [2089, 0]
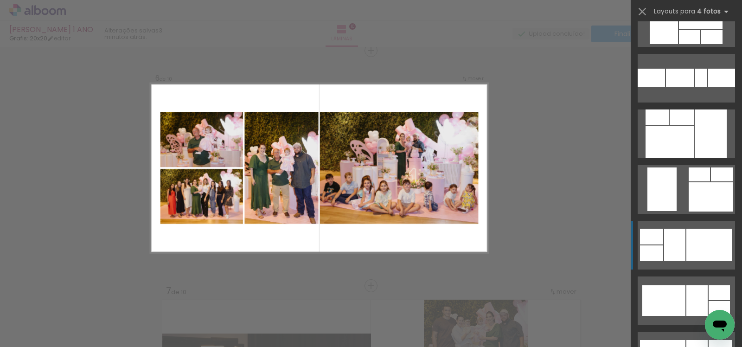
click at [686, 236] on div at bounding box center [709, 245] width 46 height 32
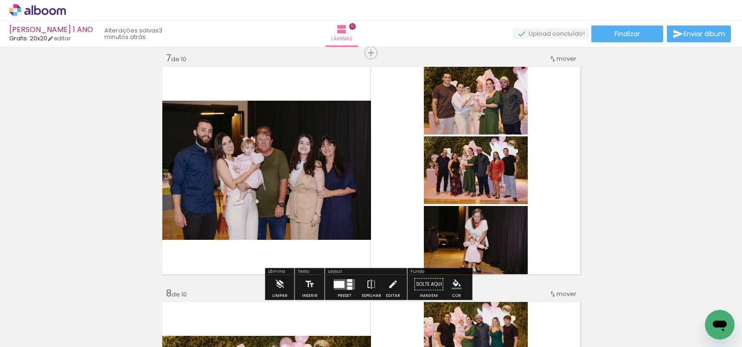
scroll to position [1422, 0]
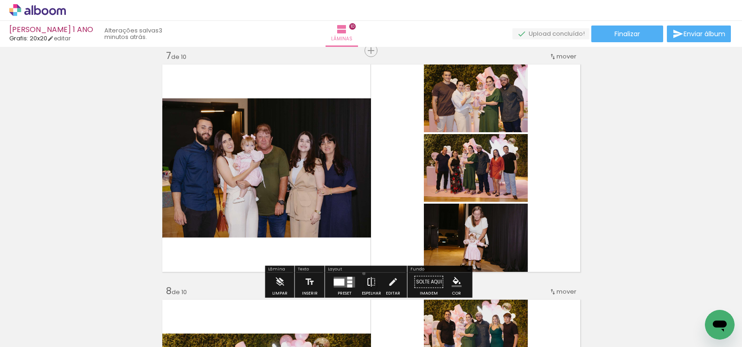
click at [362, 273] on paper-button "Espelhar" at bounding box center [371, 285] width 24 height 24
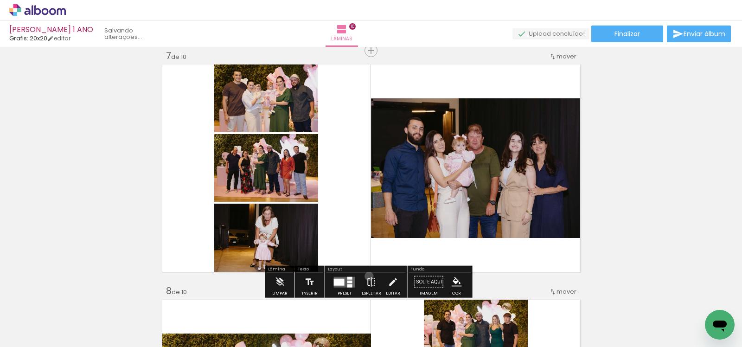
click at [367, 275] on iron-icon at bounding box center [371, 282] width 10 height 19
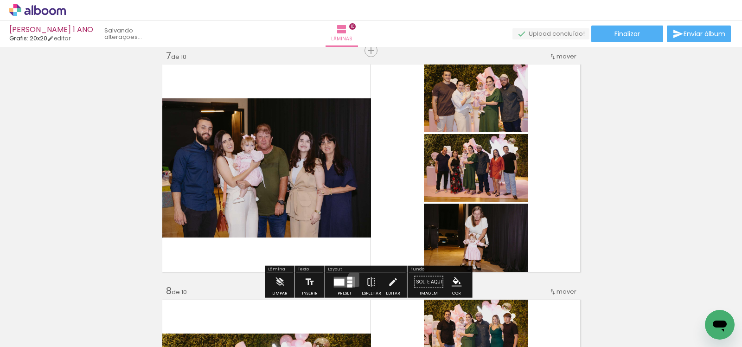
click at [354, 277] on div at bounding box center [344, 282] width 25 height 19
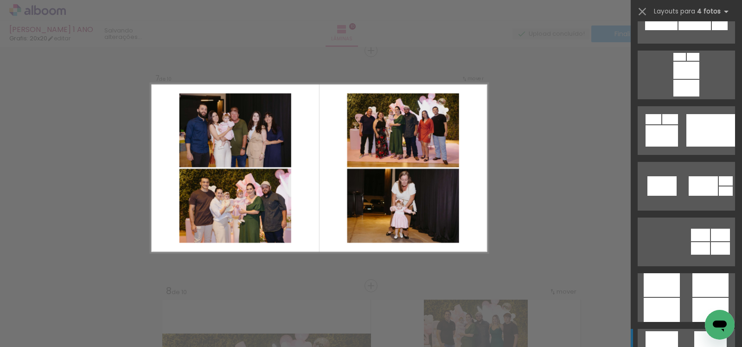
scroll to position [2549, 0]
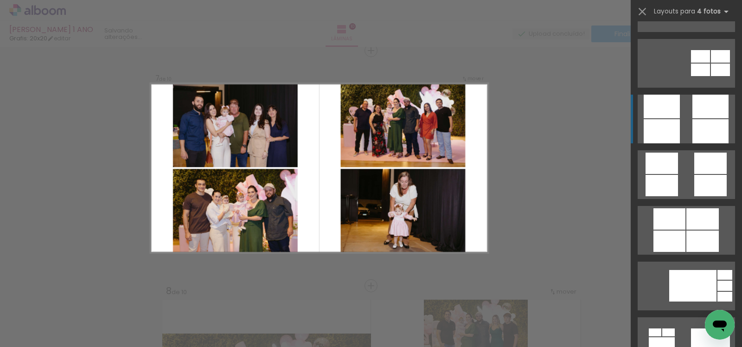
click at [705, 118] on quentale-layouter at bounding box center [686, 119] width 97 height 49
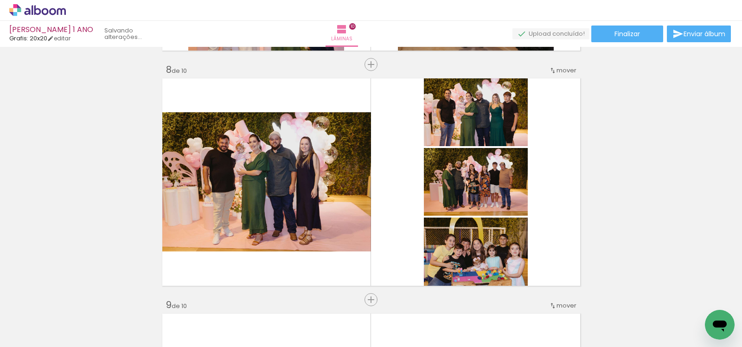
scroll to position [1649, 0]
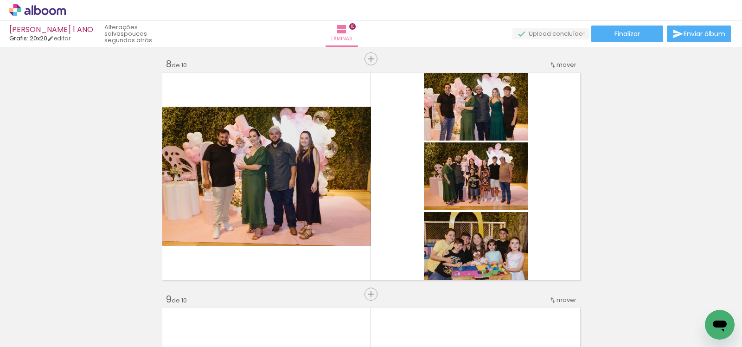
scroll to position [0, 1155]
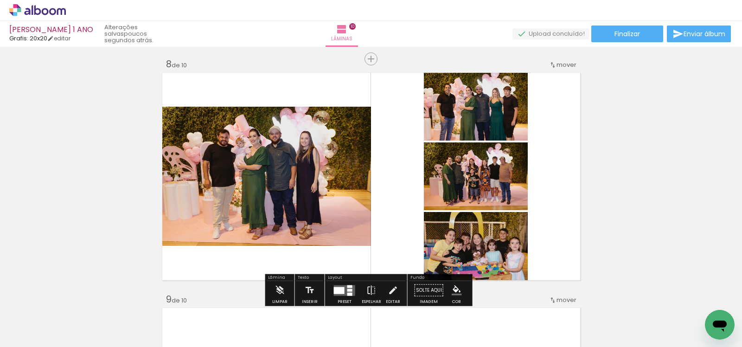
drag, startPoint x: 333, startPoint y: 285, endPoint x: 380, endPoint y: 270, distance: 49.7
click at [334, 285] on quentale-layouter at bounding box center [344, 290] width 21 height 11
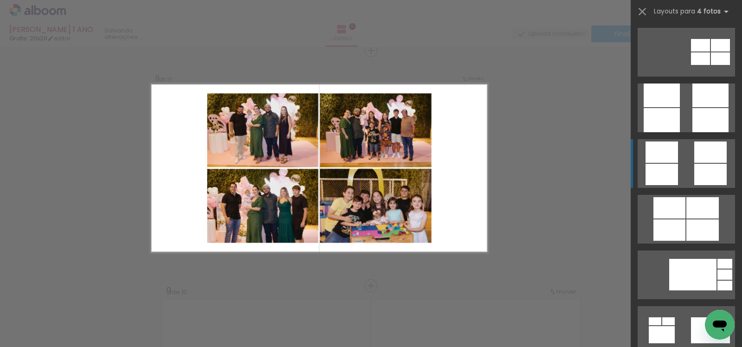
scroll to position [2546, 0]
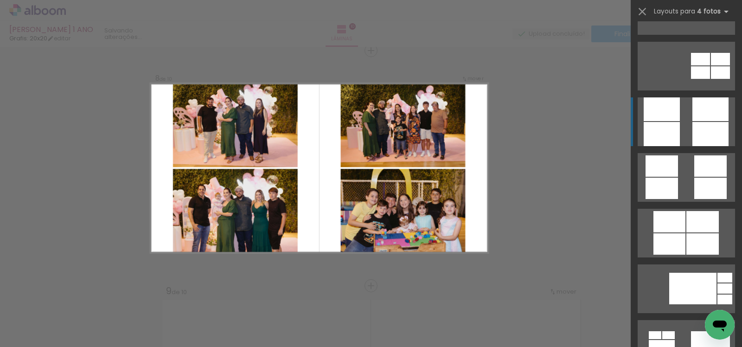
click at [692, 130] on div at bounding box center [710, 134] width 36 height 24
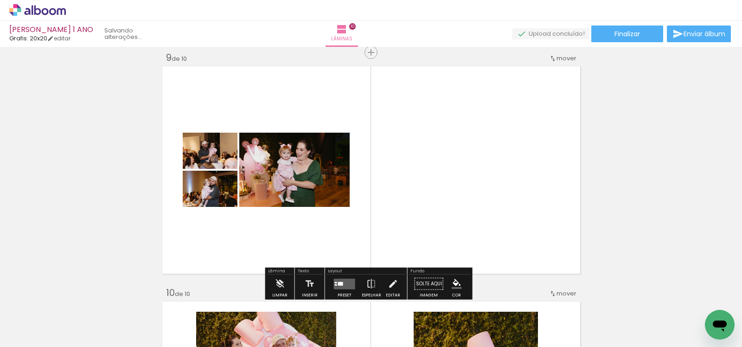
scroll to position [1949, 0]
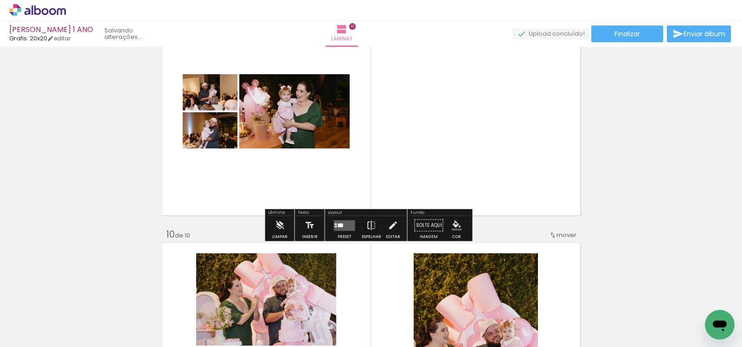
click at [338, 224] on div at bounding box center [340, 225] width 5 height 4
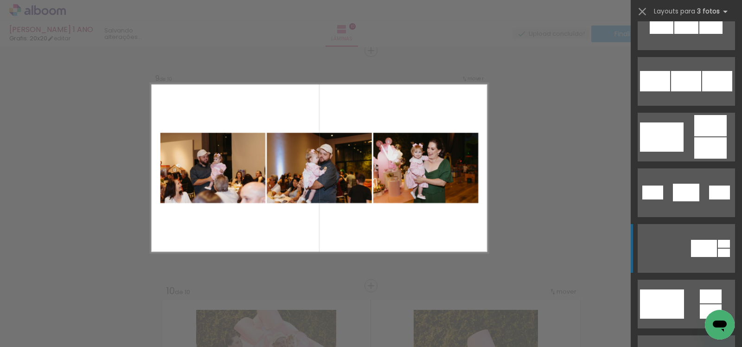
scroll to position [186, 0]
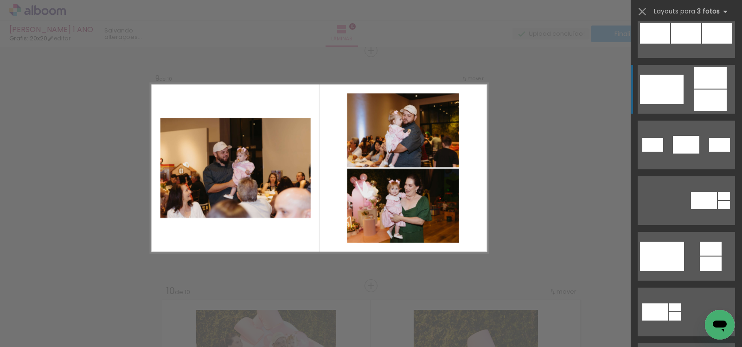
click at [709, 85] on div at bounding box center [710, 77] width 32 height 21
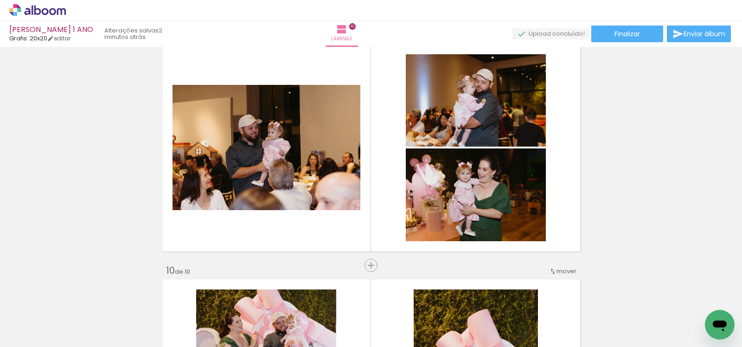
scroll to position [1894, 0]
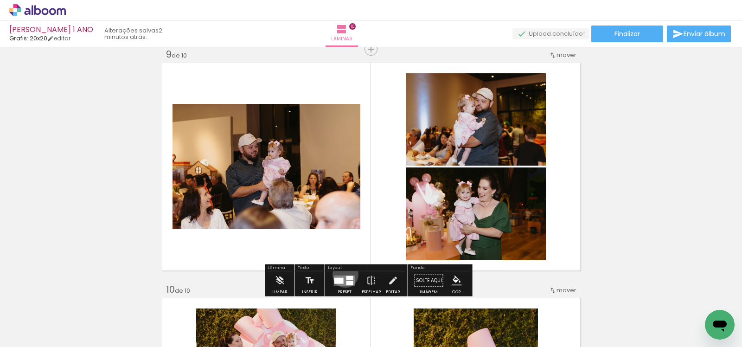
click at [343, 274] on div at bounding box center [344, 280] width 25 height 19
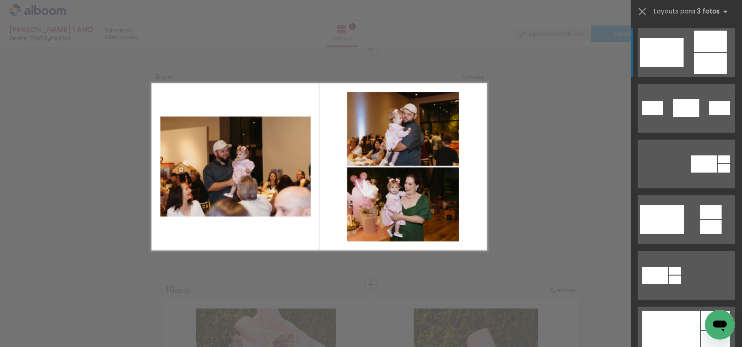
scroll to position [1893, 0]
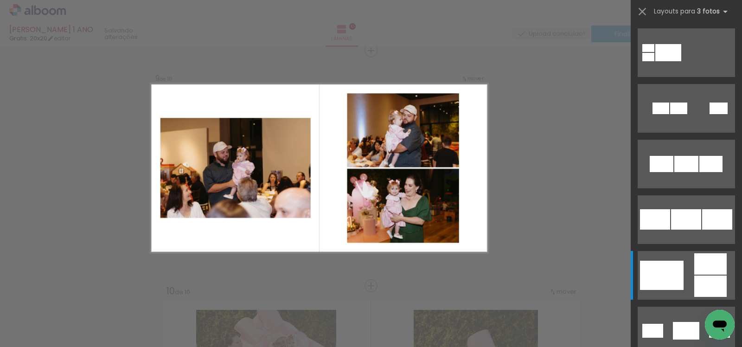
scroll to position [0, 1155]
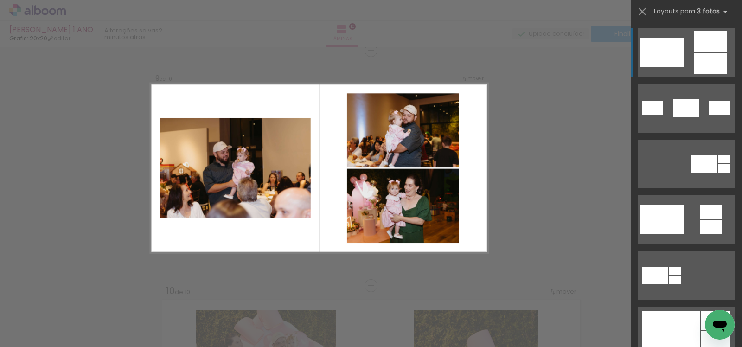
click at [676, 58] on div at bounding box center [662, 52] width 44 height 29
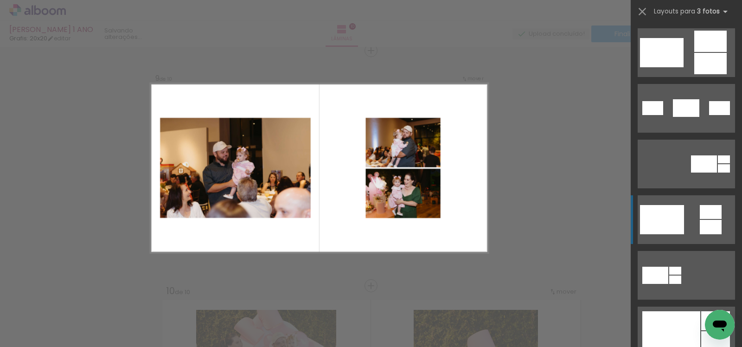
scroll to position [120, 0]
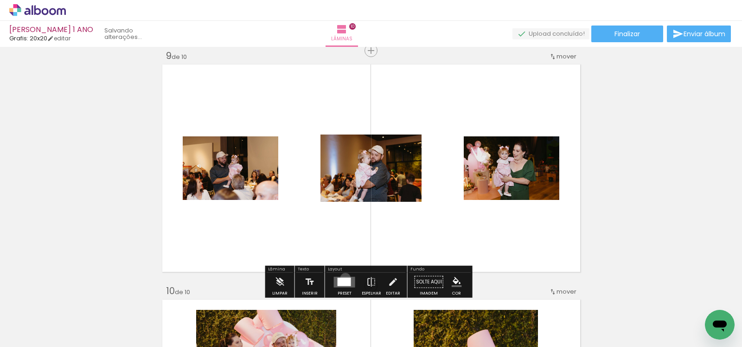
click at [343, 277] on div at bounding box center [344, 281] width 13 height 8
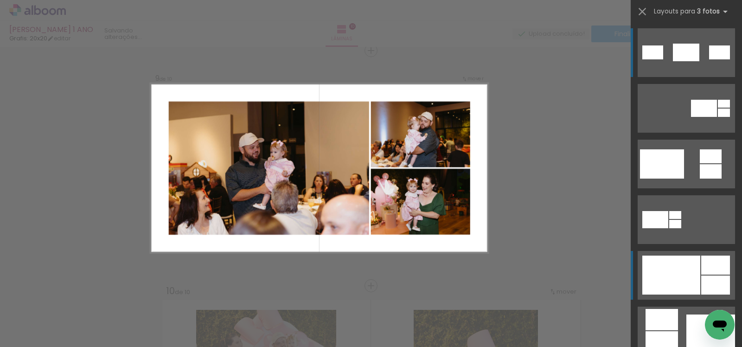
click at [694, 271] on div at bounding box center [671, 274] width 58 height 39
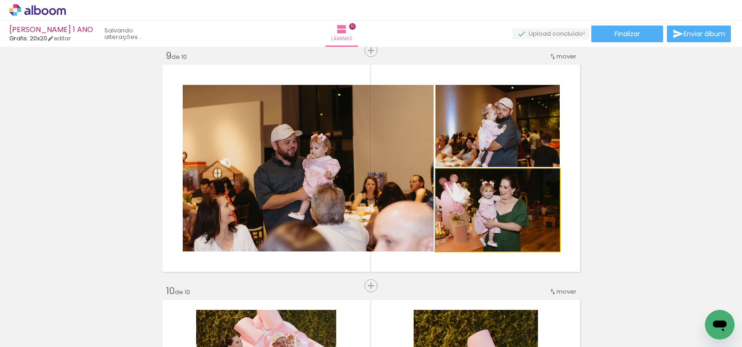
drag, startPoint x: 526, startPoint y: 225, endPoint x: 346, endPoint y: 211, distance: 180.4
click at [0, 0] on slot at bounding box center [0, 0] width 0 height 0
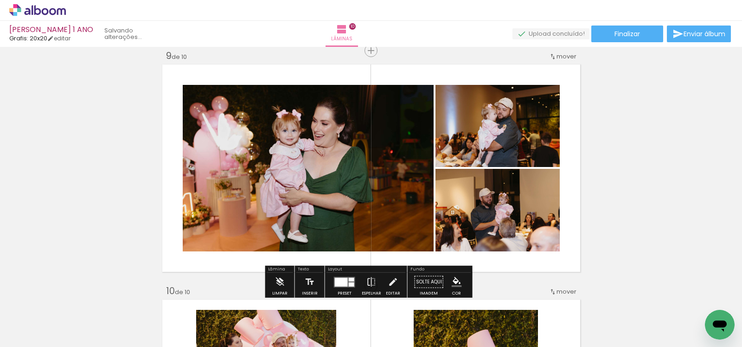
click at [335, 281] on div at bounding box center [341, 281] width 13 height 9
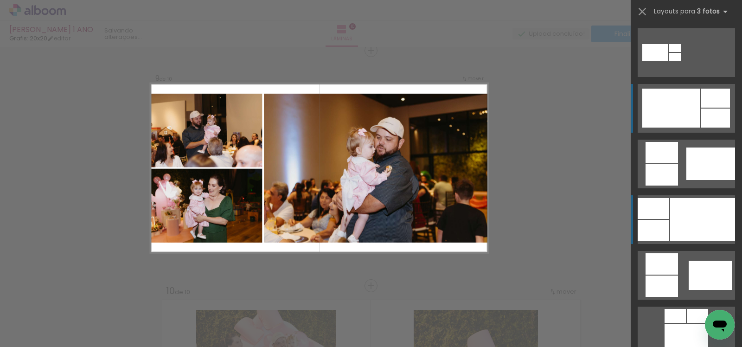
scroll to position [475, 0]
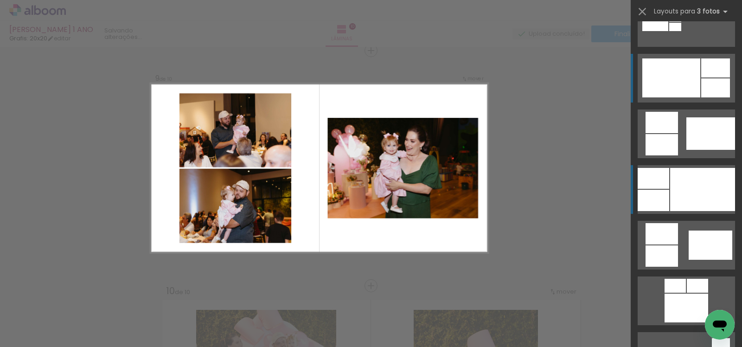
click at [694, 233] on div at bounding box center [711, 244] width 44 height 29
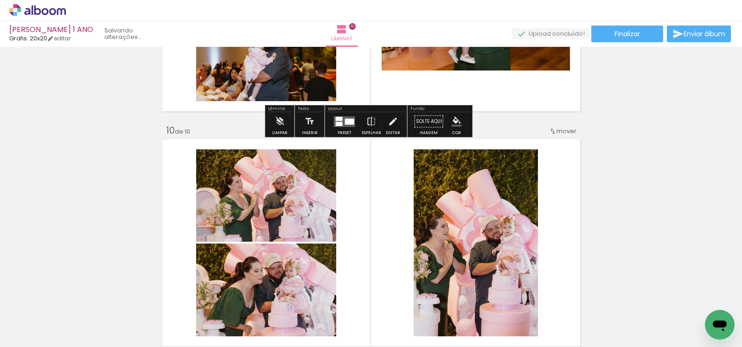
scroll to position [2124, 0]
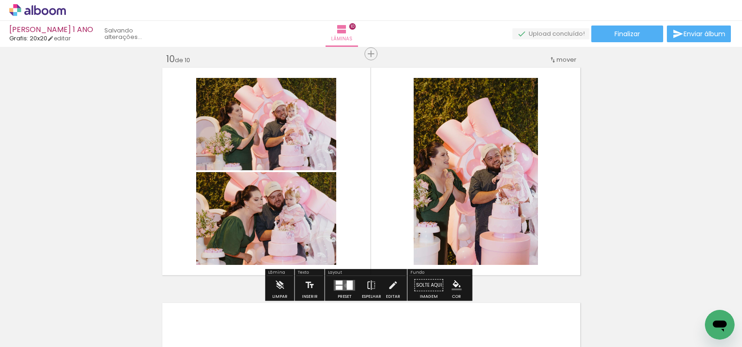
click at [347, 285] on div at bounding box center [350, 284] width 6 height 9
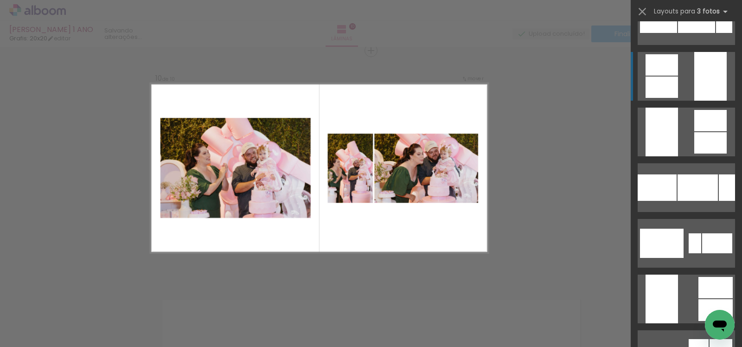
scroll to position [938, 0]
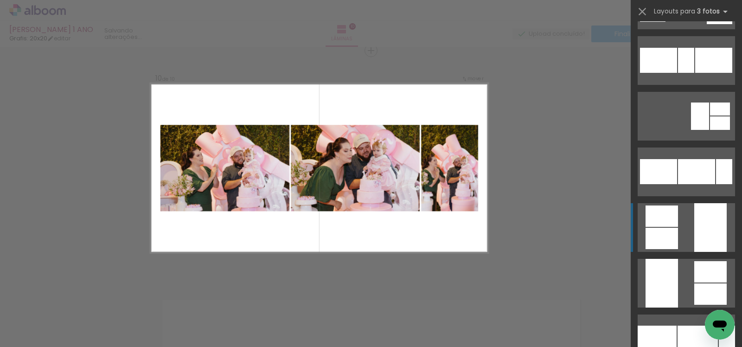
click at [679, 212] on quentale-layouter at bounding box center [686, 227] width 97 height 49
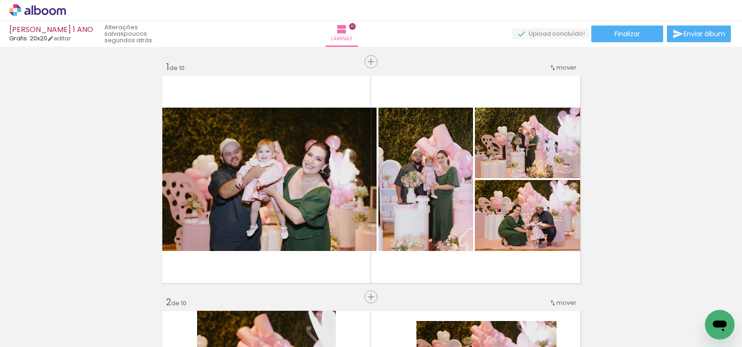
scroll to position [0, 0]
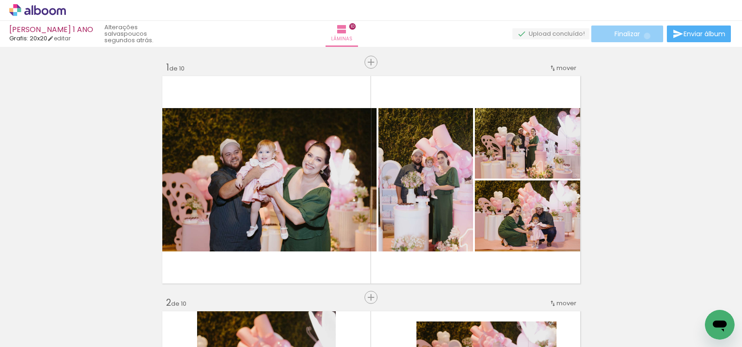
click at [644, 36] on paper-button "Finalizar" at bounding box center [627, 34] width 72 height 17
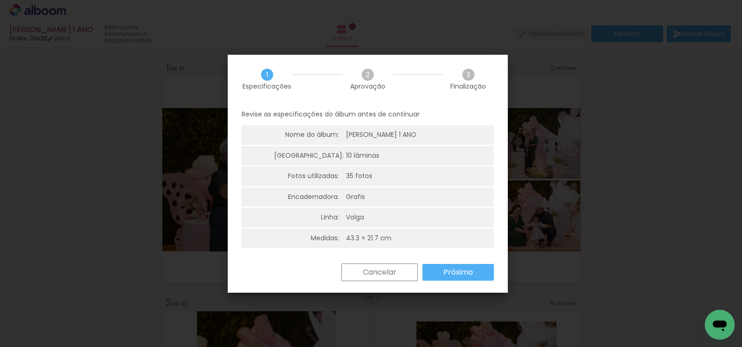
click at [0, 0] on slot "Próximo" at bounding box center [0, 0] width 0 height 0
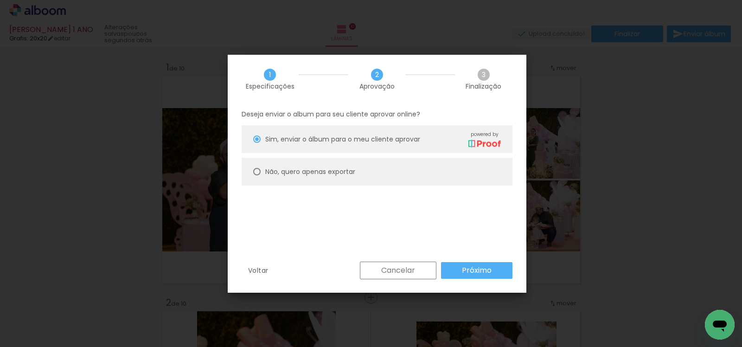
click at [0, 0] on slot "Não, quero apenas exportar" at bounding box center [0, 0] width 0 height 0
type paper-radio-button "on"
click at [0, 0] on slot "Próximo" at bounding box center [0, 0] width 0 height 0
type input "Alta, 300 DPI"
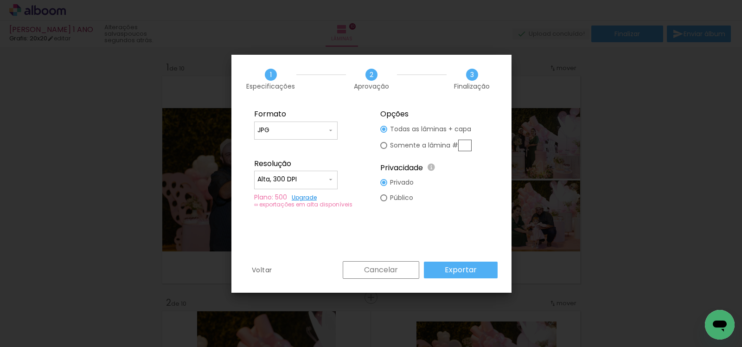
click at [481, 271] on paper-button "Exportar" at bounding box center [461, 270] width 74 height 17
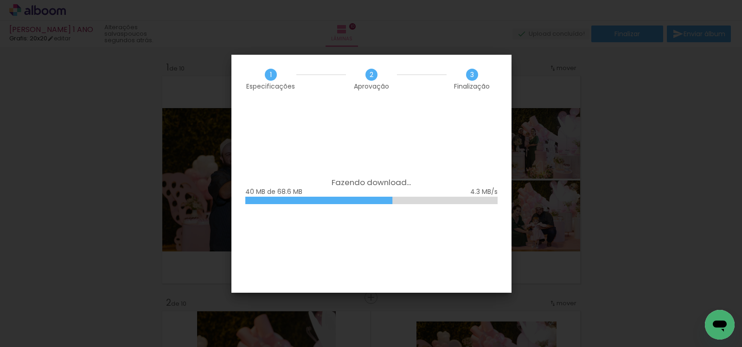
scroll to position [0, 1155]
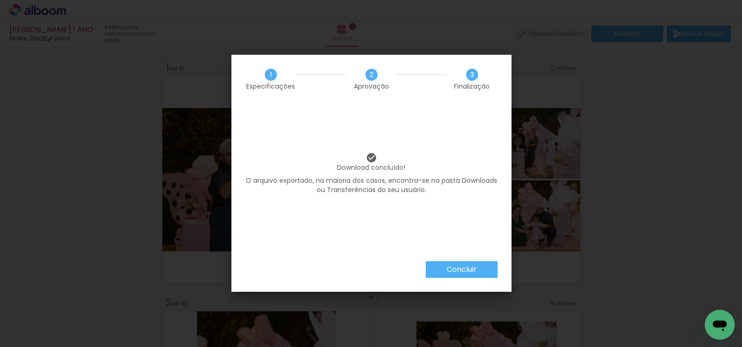
click at [0, 0] on slot "Concluir" at bounding box center [0, 0] width 0 height 0
